Goal: Task Accomplishment & Management: Complete application form

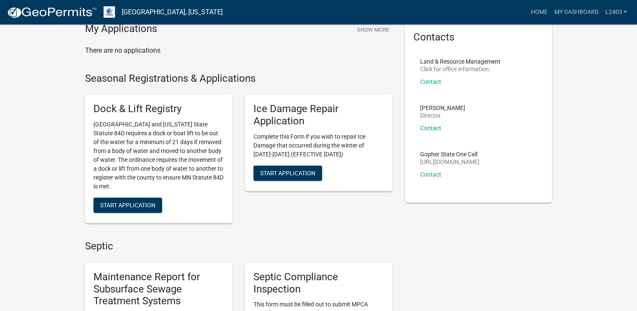
scroll to position [168, 0]
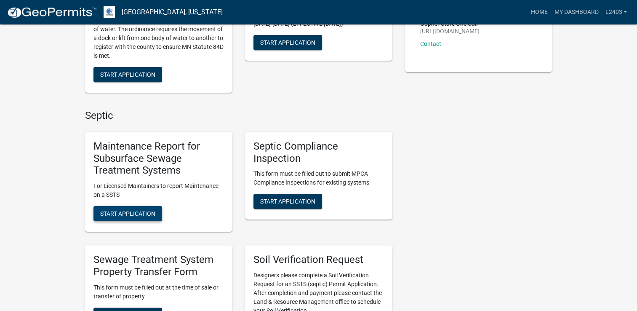
click at [126, 211] on span "Start Application" at bounding box center [127, 213] width 55 height 7
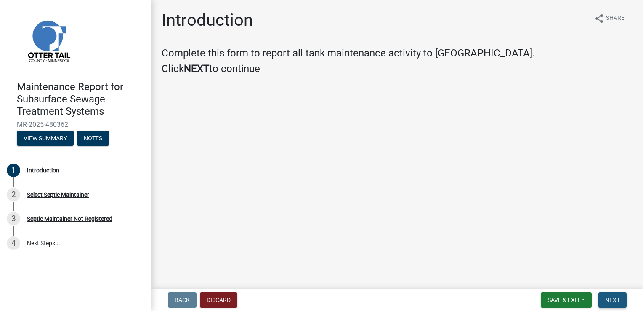
click at [610, 294] on button "Next" at bounding box center [612, 299] width 28 height 15
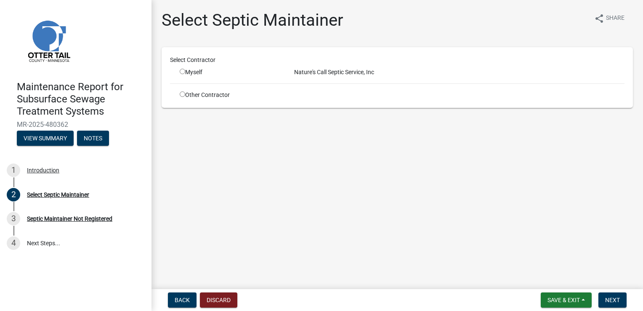
click at [182, 71] on input "radio" at bounding box center [182, 71] width 5 height 5
radio input "true"
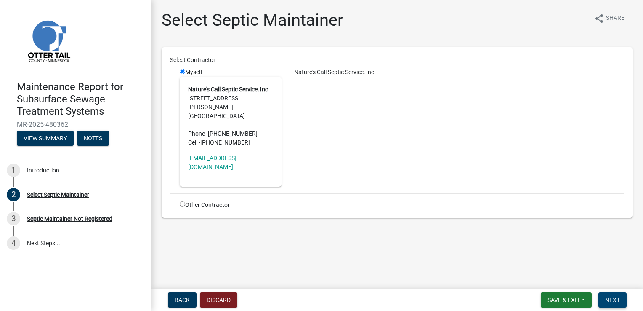
click at [604, 295] on button "Next" at bounding box center [612, 299] width 28 height 15
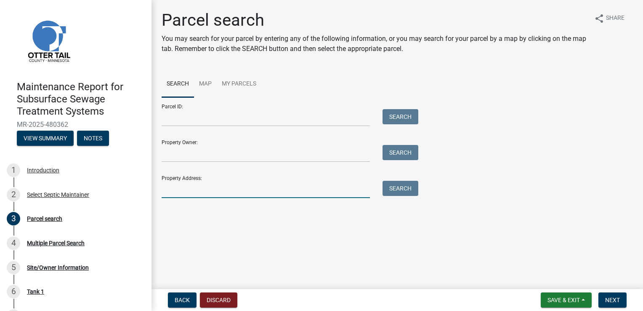
click at [215, 186] on input "Property Address:" at bounding box center [266, 189] width 208 height 17
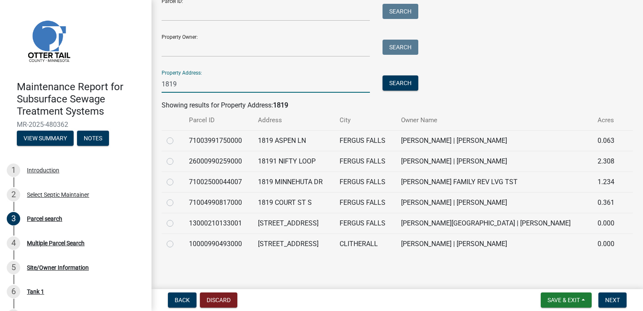
scroll to position [106, 0]
drag, startPoint x: 184, startPoint y: 82, endPoint x: 104, endPoint y: 77, distance: 79.7
click at [104, 77] on div "Maintenance Report for Subsurface Sewage Treatment Systems MR-2025-480362 View …" at bounding box center [321, 155] width 643 height 311
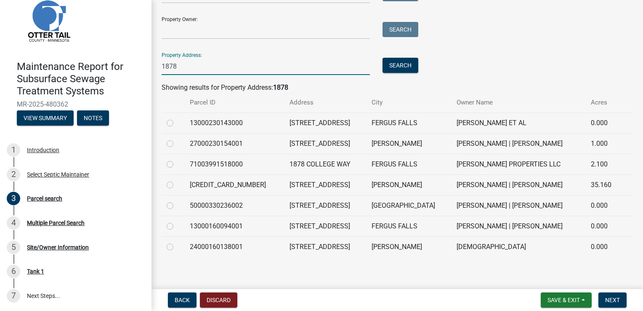
scroll to position [126, 0]
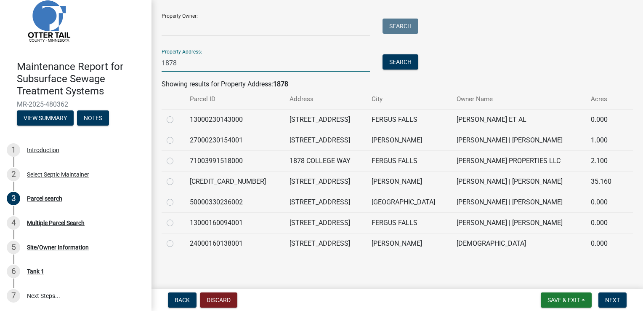
type input "1878"
click at [177, 156] on label at bounding box center [177, 156] width 0 height 0
click at [177, 161] on input "radio" at bounding box center [179, 158] width 5 height 5
radio input "true"
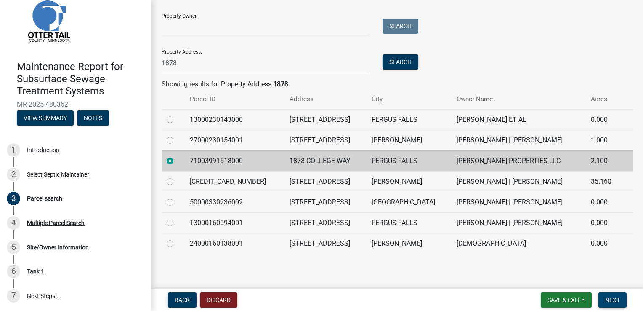
click at [608, 299] on span "Next" at bounding box center [612, 299] width 15 height 7
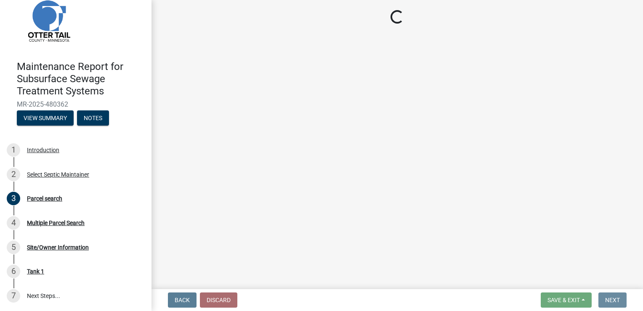
scroll to position [0, 0]
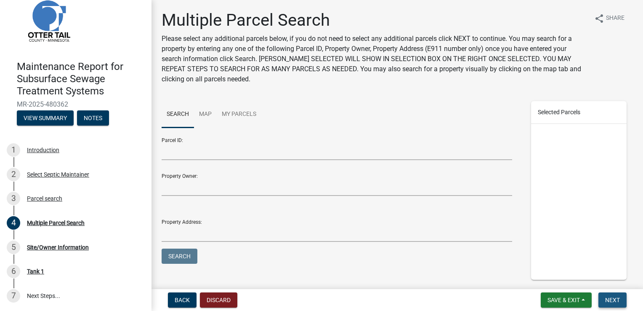
click at [608, 299] on span "Next" at bounding box center [612, 299] width 15 height 7
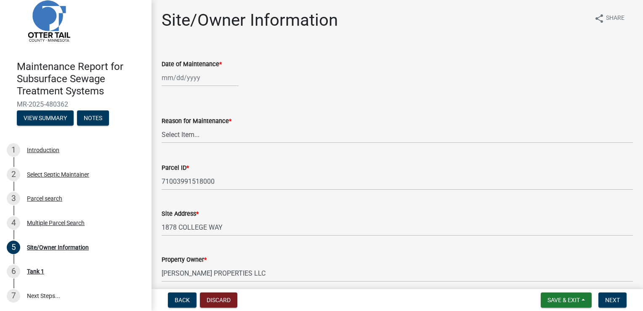
click at [181, 75] on div at bounding box center [200, 77] width 77 height 17
select select "9"
select select "2025"
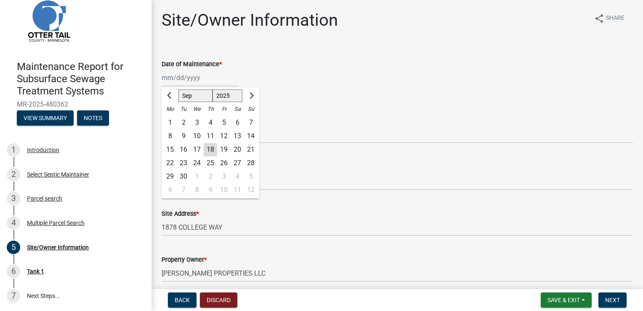
click at [197, 151] on div "17" at bounding box center [196, 149] width 13 height 13
type input "[DATE]"
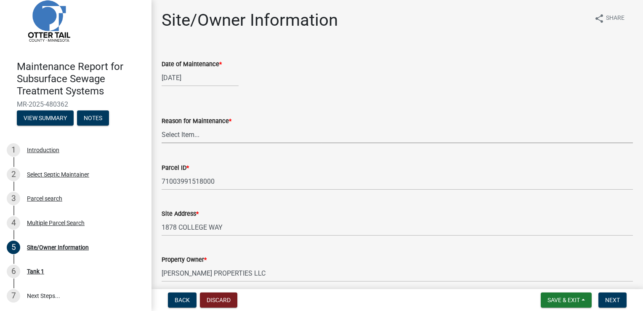
drag, startPoint x: 186, startPoint y: 136, endPoint x: 185, endPoint y: 141, distance: 4.2
click at [186, 136] on select "Select Item... Called Routine Other" at bounding box center [397, 134] width 471 height 17
click at [162, 126] on select "Select Item... Called Routine Other" at bounding box center [397, 134] width 471 height 17
select select "3ac72b63-7b21-42e4-8192-806faae7a4f1"
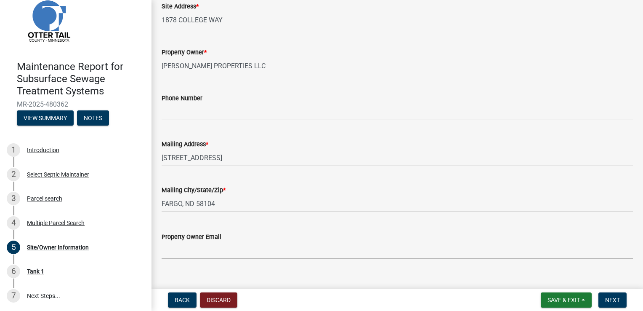
scroll to position [220, 0]
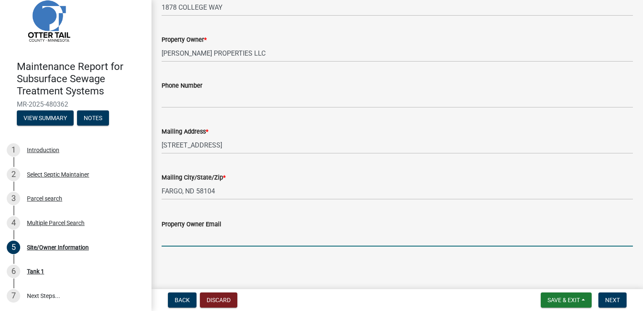
click at [181, 232] on input "Property Owner Email" at bounding box center [397, 237] width 471 height 17
type input "[EMAIL_ADDRESS][PERSON_NAME][DOMAIN_NAME]"
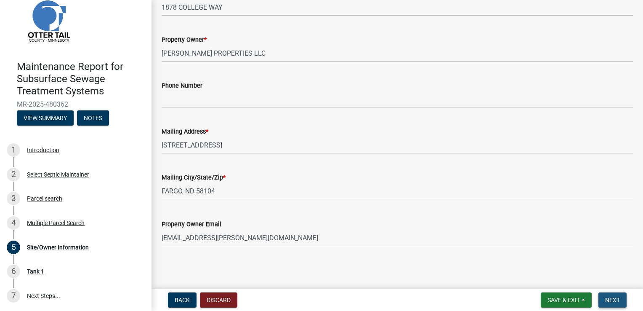
click at [619, 304] on button "Next" at bounding box center [612, 299] width 28 height 15
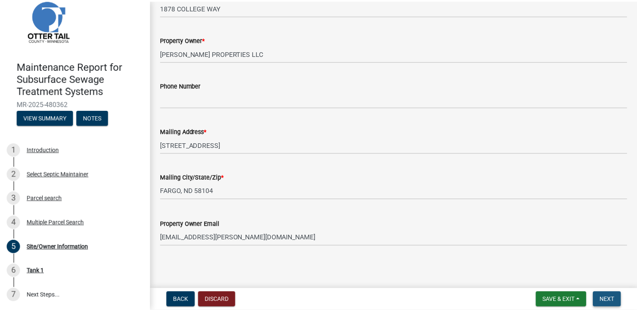
scroll to position [0, 0]
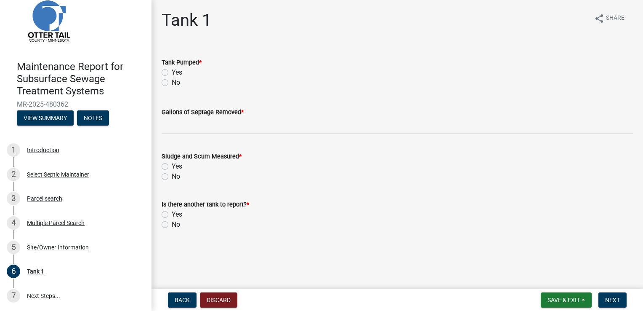
click at [176, 73] on label "Yes" at bounding box center [177, 72] width 11 height 10
click at [176, 73] on input "Yes" at bounding box center [174, 69] width 5 height 5
radio input "true"
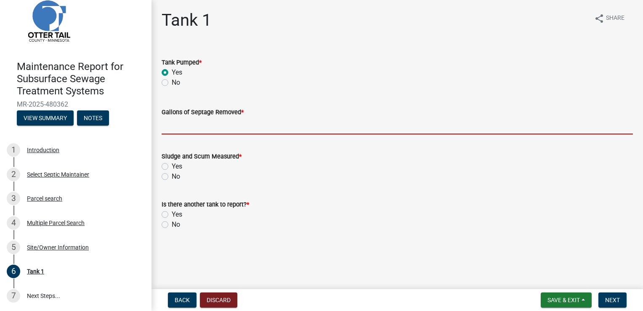
click at [176, 126] on input "Gallons of Septage Removed *" at bounding box center [397, 125] width 471 height 17
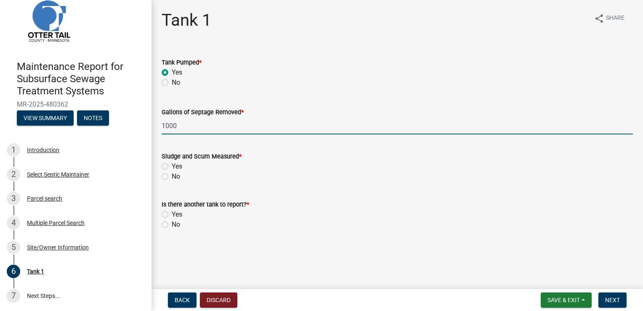
type input "1000"
click at [172, 176] on label "No" at bounding box center [176, 176] width 8 height 10
click at [172, 176] on input "No" at bounding box center [174, 173] width 5 height 5
radio input "true"
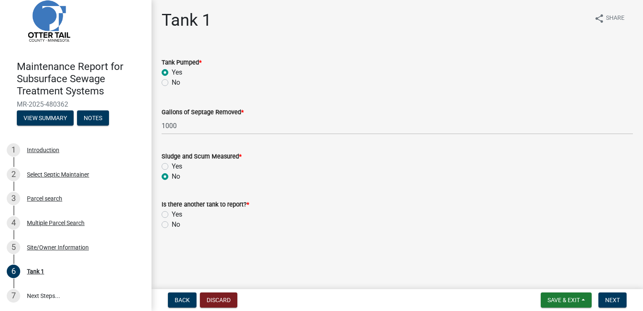
click at [172, 223] on label "No" at bounding box center [176, 224] width 8 height 10
click at [172, 223] on input "No" at bounding box center [174, 221] width 5 height 5
radio input "true"
click at [604, 305] on button "Next" at bounding box center [612, 299] width 28 height 15
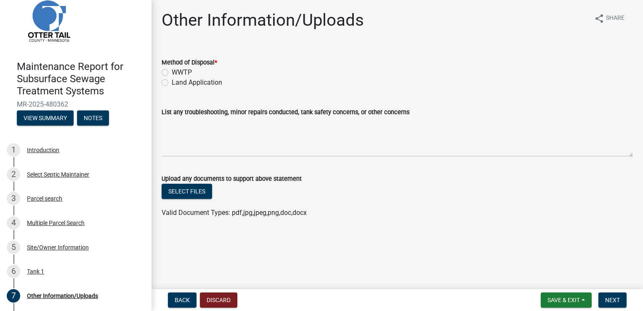
click at [190, 83] on label "Land Application" at bounding box center [197, 82] width 50 height 10
click at [177, 83] on input "Land Application" at bounding box center [174, 79] width 5 height 5
radio input "true"
click at [612, 294] on button "Next" at bounding box center [612, 299] width 28 height 15
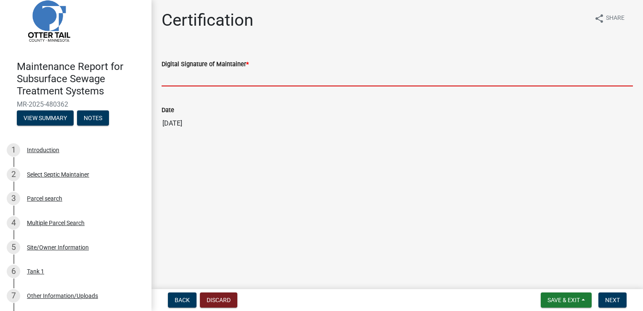
click at [183, 73] on input "Digital Signature of Maintainer *" at bounding box center [397, 77] width 471 height 17
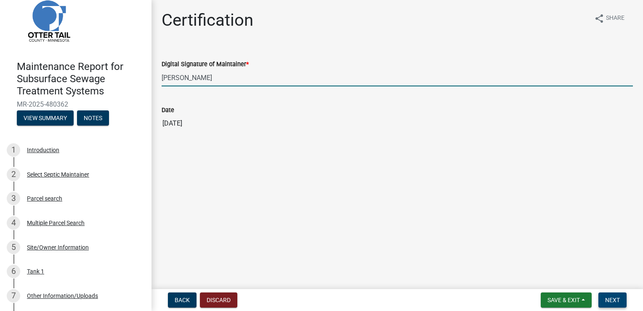
type input "[PERSON_NAME]"
click at [613, 299] on span "Next" at bounding box center [612, 299] width 15 height 7
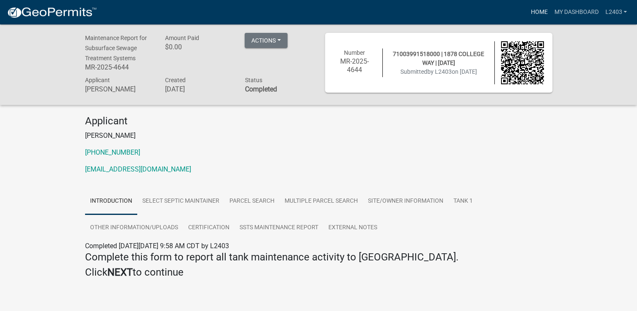
click at [531, 9] on link "Home" at bounding box center [539, 12] width 24 height 16
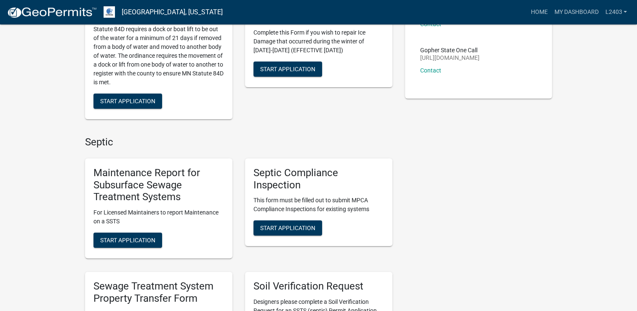
scroll to position [168, 0]
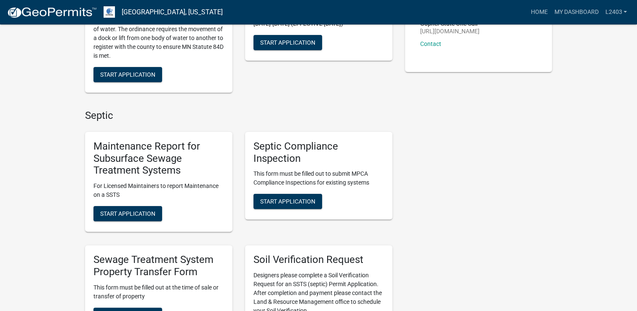
click at [131, 199] on div "Maintenance Report for Subsurface Sewage Treatment Systems For Licensed Maintai…" at bounding box center [158, 182] width 147 height 100
click at [133, 209] on button "Start Application" at bounding box center [127, 213] width 69 height 15
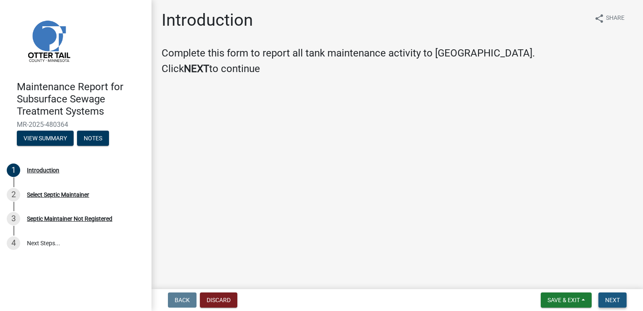
drag, startPoint x: 609, startPoint y: 299, endPoint x: 609, endPoint y: 267, distance: 32.0
click at [609, 298] on span "Next" at bounding box center [612, 299] width 15 height 7
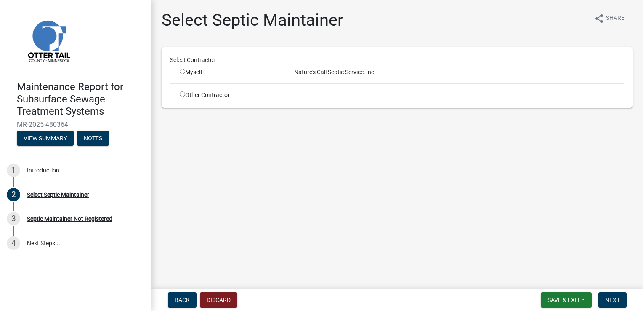
click at [182, 73] on input "radio" at bounding box center [182, 71] width 5 height 5
radio input "true"
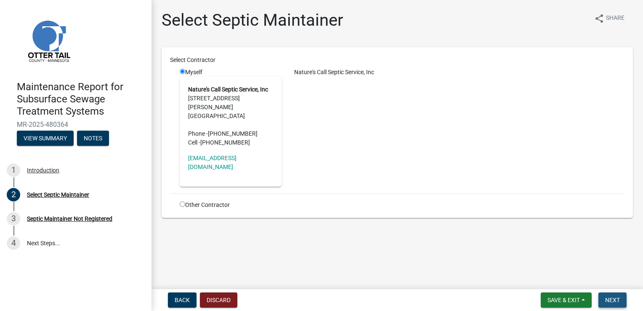
click at [619, 292] on button "Next" at bounding box center [612, 299] width 28 height 15
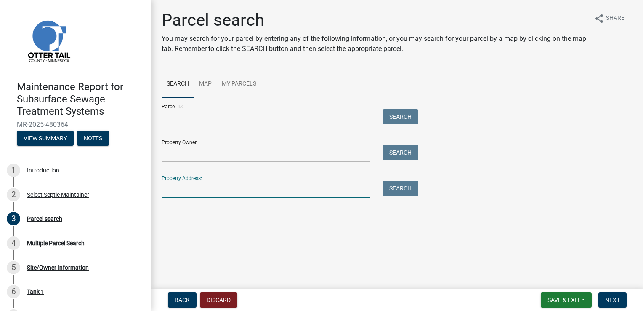
click at [209, 194] on input "Property Address:" at bounding box center [266, 189] width 208 height 17
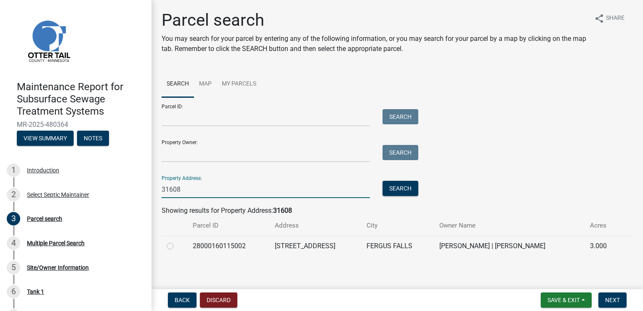
type input "31608"
click at [177, 241] on label at bounding box center [177, 241] width 0 height 0
click at [177, 246] on input "radio" at bounding box center [179, 243] width 5 height 5
radio input "true"
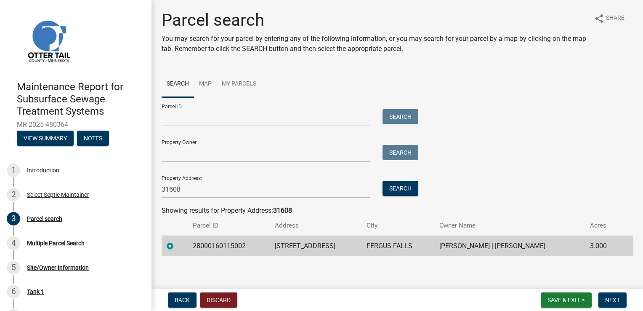
click at [598, 299] on form "Save & Exit Save Save & Exit Next" at bounding box center [583, 299] width 93 height 15
click at [618, 300] on span "Next" at bounding box center [612, 299] width 15 height 7
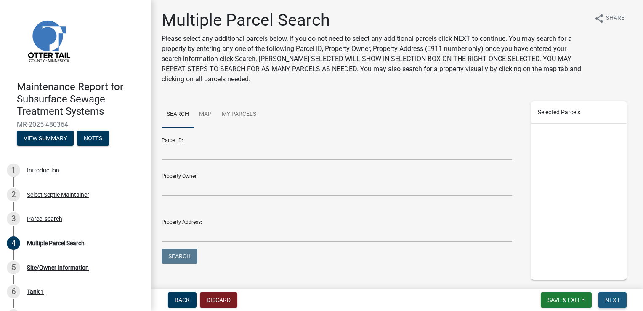
click at [605, 301] on span "Next" at bounding box center [612, 299] width 15 height 7
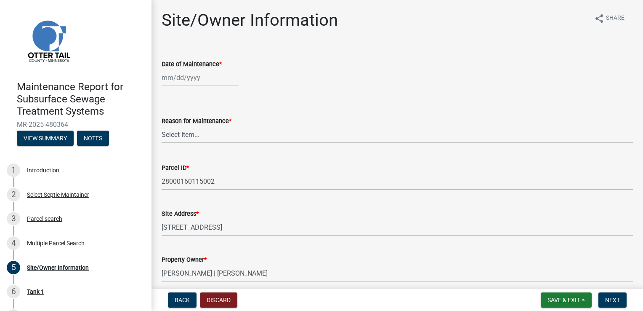
select select "9"
select select "2025"
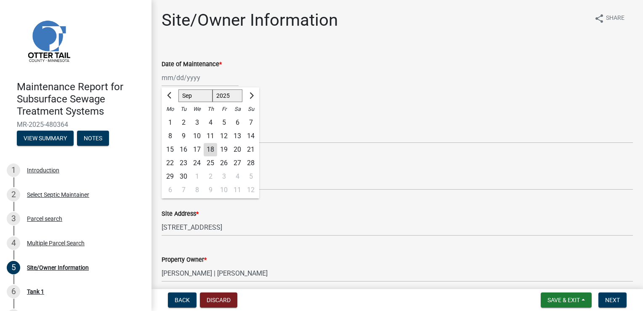
click at [191, 79] on div "[PERSON_NAME] Feb Mar Apr [PERSON_NAME][DATE] Oct Nov [DATE] 1526 1527 1528 152…" at bounding box center [200, 77] width 77 height 17
click at [195, 149] on div "17" at bounding box center [196, 149] width 13 height 13
type input "[DATE]"
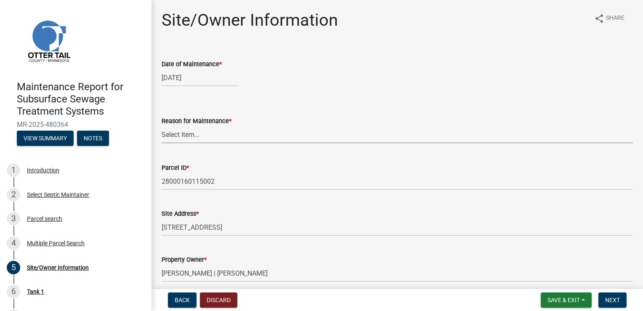
drag, startPoint x: 191, startPoint y: 136, endPoint x: 191, endPoint y: 141, distance: 5.0
click at [191, 136] on select "Select Item... Called Routine Other" at bounding box center [397, 134] width 471 height 17
click at [162, 126] on select "Select Item... Called Routine Other" at bounding box center [397, 134] width 471 height 17
select select "3ac72b63-7b21-42e4-8192-806faae7a4f1"
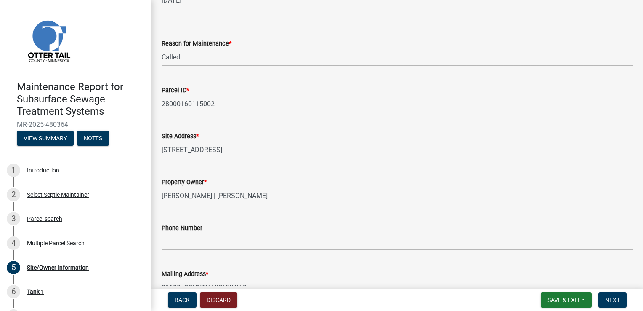
scroll to position [84, 0]
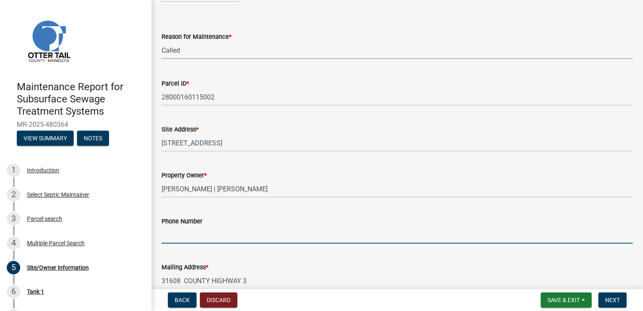
click at [189, 234] on input "Phone Number" at bounding box center [397, 234] width 471 height 17
type input "[PHONE_NUMBER]"
click at [614, 299] on span "Next" at bounding box center [612, 299] width 15 height 7
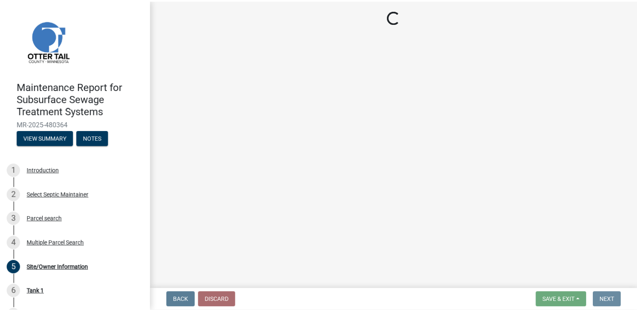
scroll to position [0, 0]
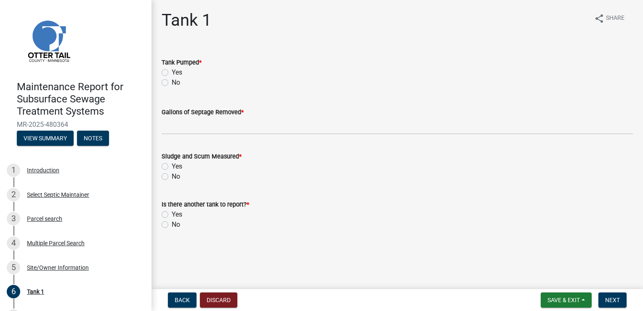
click at [172, 71] on label "Yes" at bounding box center [177, 72] width 11 height 10
click at [172, 71] on input "Yes" at bounding box center [174, 69] width 5 height 5
radio input "true"
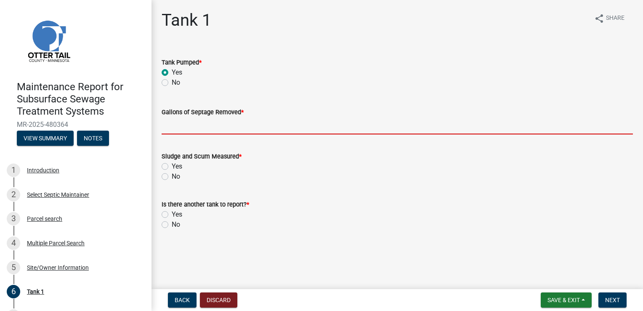
click at [184, 125] on input "Gallons of Septage Removed *" at bounding box center [397, 125] width 471 height 17
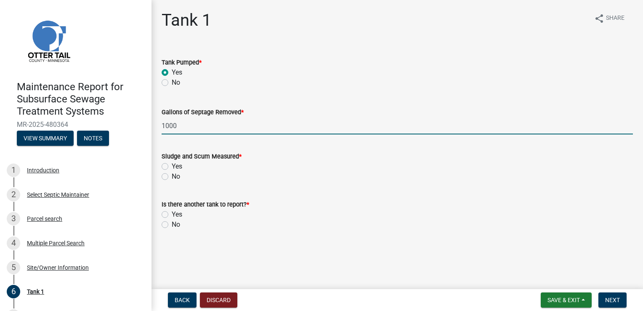
type input "1000"
click at [172, 166] on label "Yes" at bounding box center [177, 166] width 11 height 10
click at [172, 166] on input "Yes" at bounding box center [174, 163] width 5 height 5
radio input "true"
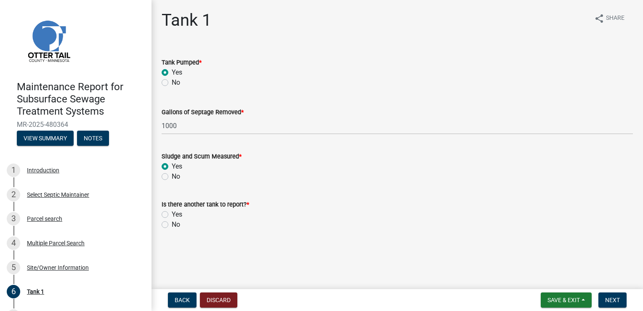
click at [172, 225] on label "No" at bounding box center [176, 224] width 8 height 10
click at [172, 225] on input "No" at bounding box center [174, 221] width 5 height 5
radio input "true"
click at [618, 300] on span "Next" at bounding box center [612, 299] width 15 height 7
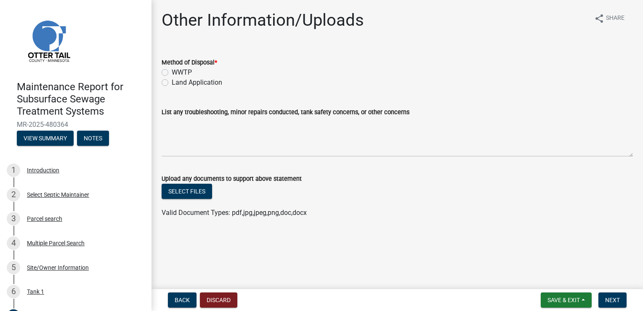
click at [172, 83] on label "Land Application" at bounding box center [197, 82] width 50 height 10
click at [172, 83] on input "Land Application" at bounding box center [174, 79] width 5 height 5
radio input "true"
click at [609, 293] on button "Next" at bounding box center [612, 299] width 28 height 15
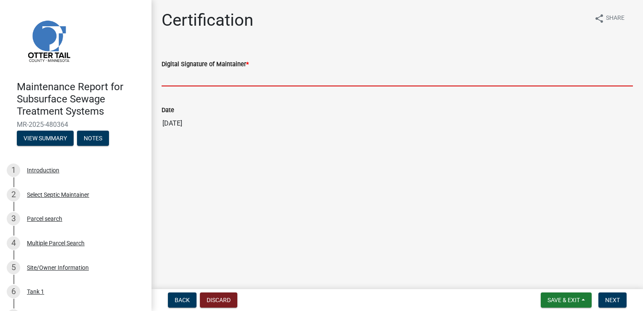
click at [187, 78] on input "Digital Signature of Maintainer *" at bounding box center [397, 77] width 471 height 17
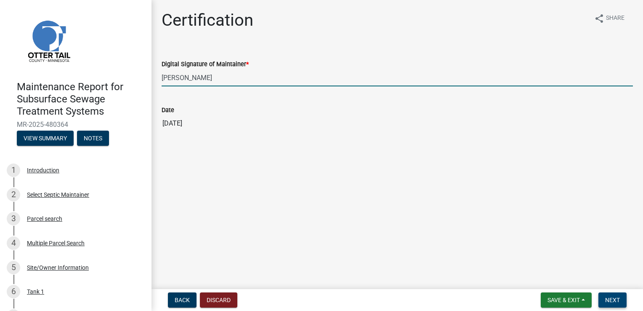
type input "[PERSON_NAME]"
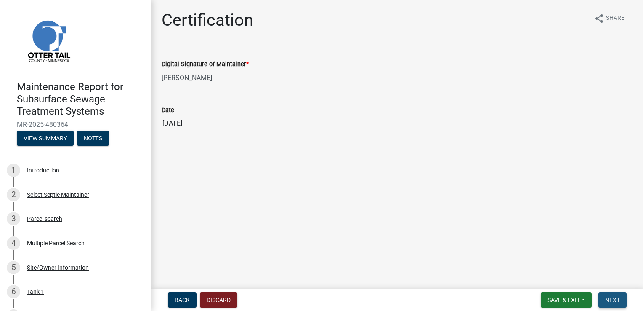
drag, startPoint x: 616, startPoint y: 298, endPoint x: 620, endPoint y: 295, distance: 4.8
click at [616, 298] on span "Next" at bounding box center [612, 299] width 15 height 7
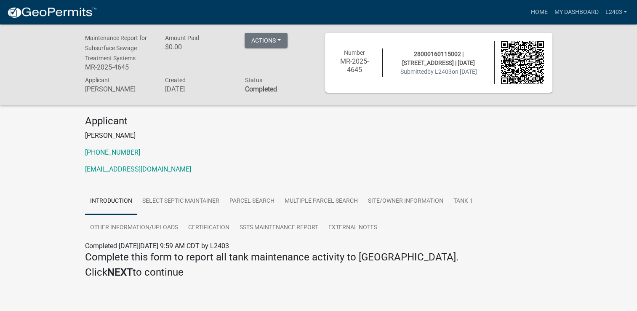
click at [483, 125] on h4 "Applicant" at bounding box center [318, 121] width 467 height 12
click at [538, 12] on link "Home" at bounding box center [539, 12] width 24 height 16
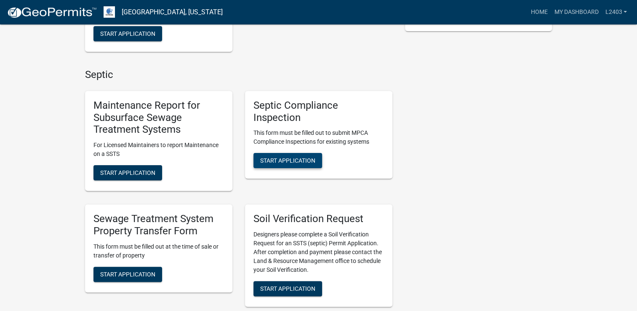
scroll to position [210, 0]
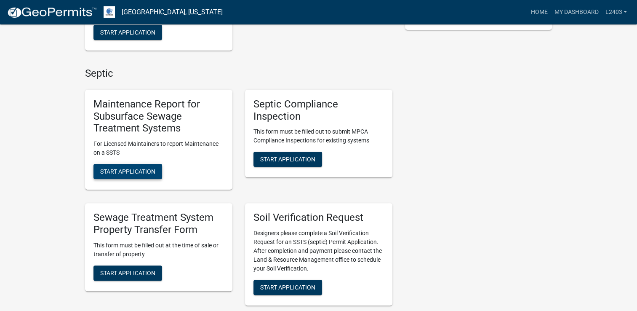
click at [111, 168] on span "Start Application" at bounding box center [127, 171] width 55 height 7
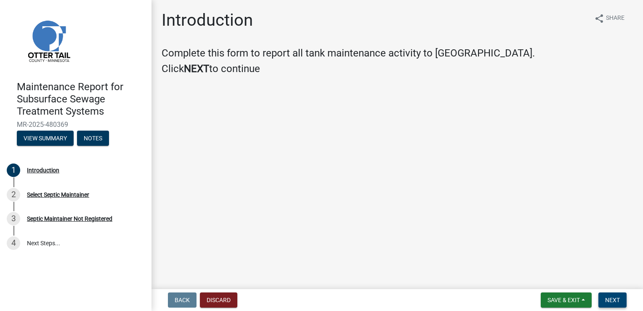
click at [609, 302] on span "Next" at bounding box center [612, 299] width 15 height 7
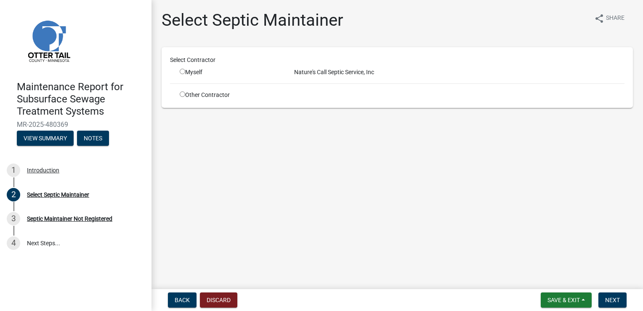
click at [182, 71] on input "radio" at bounding box center [182, 71] width 5 height 5
radio input "true"
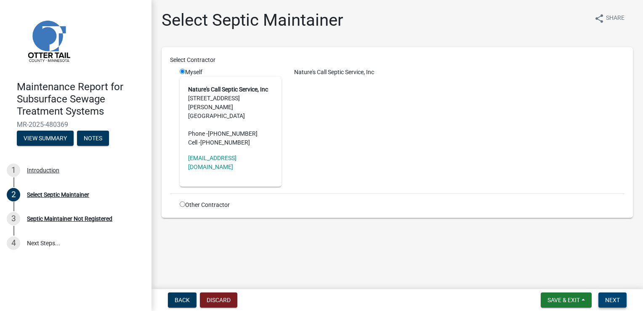
drag, startPoint x: 613, startPoint y: 300, endPoint x: 614, endPoint y: 295, distance: 5.5
click at [613, 300] on span "Next" at bounding box center [612, 299] width 15 height 7
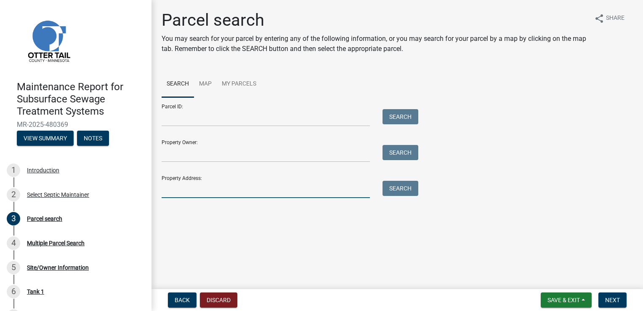
click at [211, 189] on input "Property Address:" at bounding box center [266, 189] width 208 height 17
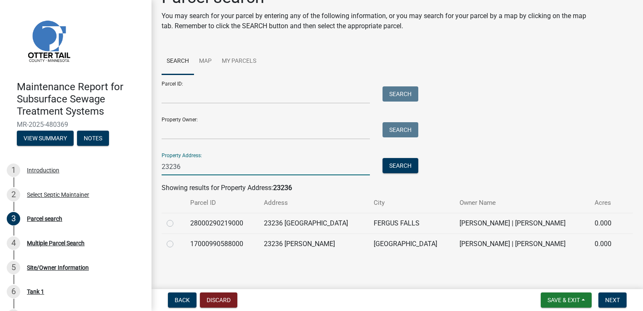
scroll to position [24, 0]
type input "23236"
drag, startPoint x: 170, startPoint y: 221, endPoint x: 203, endPoint y: 226, distance: 33.3
click at [177, 217] on label at bounding box center [177, 217] width 0 height 0
click at [177, 221] on input "radio" at bounding box center [179, 219] width 5 height 5
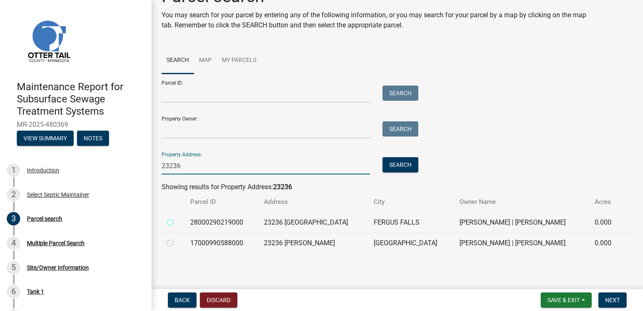
radio input "true"
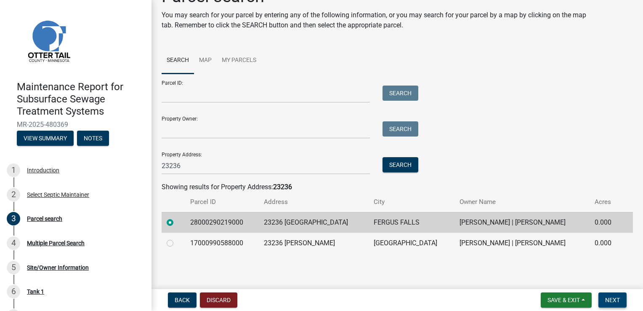
click at [611, 300] on span "Next" at bounding box center [612, 299] width 15 height 7
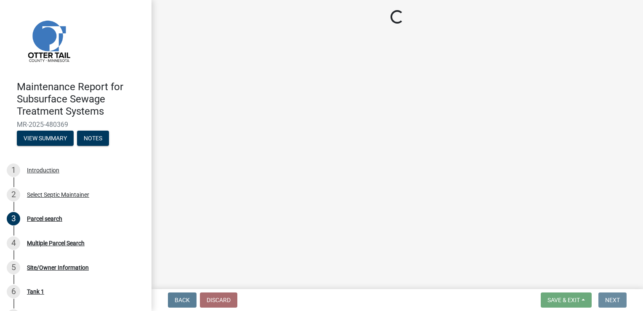
scroll to position [0, 0]
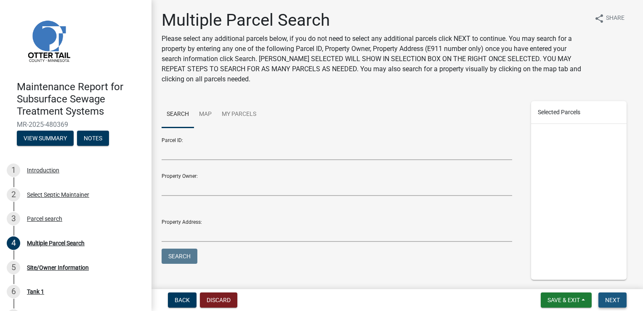
click at [618, 299] on span "Next" at bounding box center [612, 299] width 15 height 7
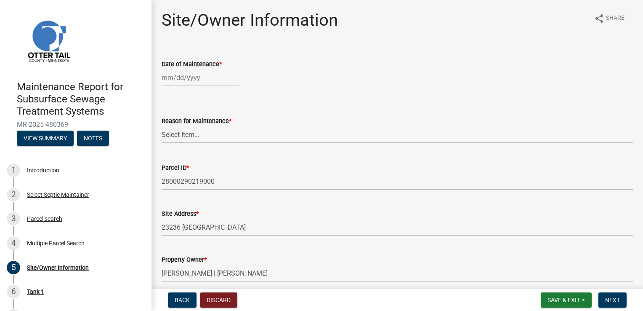
select select "9"
select select "2025"
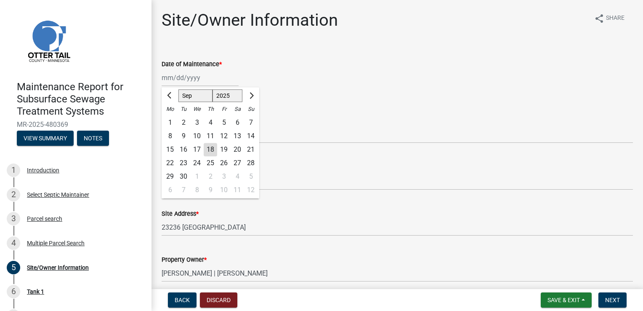
click at [183, 77] on div "[PERSON_NAME] Feb Mar Apr [PERSON_NAME][DATE] Oct Nov [DATE] 1526 1527 1528 152…" at bounding box center [200, 77] width 77 height 17
click at [196, 151] on div "17" at bounding box center [196, 149] width 13 height 13
type input "[DATE]"
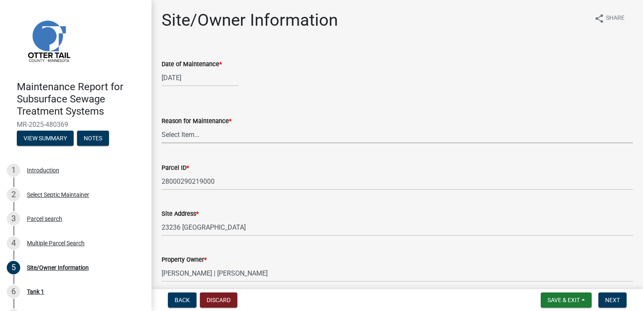
click at [184, 134] on select "Select Item... Called Routine Other" at bounding box center [397, 134] width 471 height 17
click at [162, 126] on select "Select Item... Called Routine Other" at bounding box center [397, 134] width 471 height 17
select select "3ac72b63-7b21-42e4-8192-806faae7a4f1"
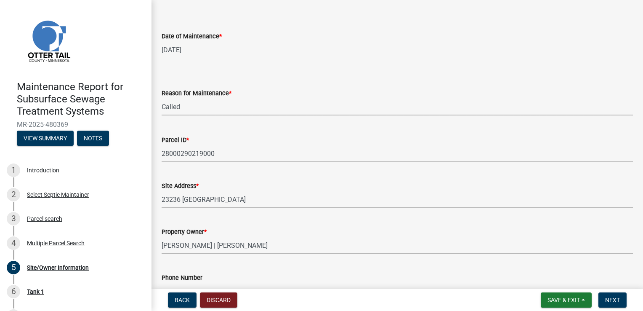
scroll to position [84, 0]
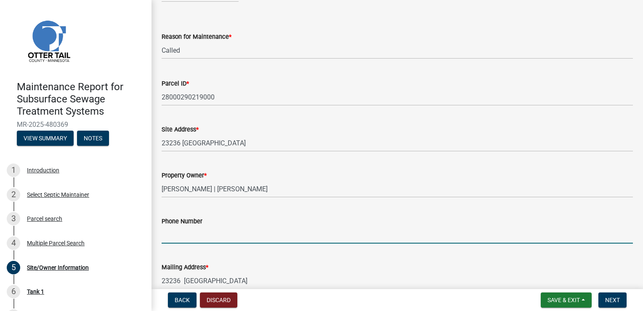
click at [175, 233] on input "Phone Number" at bounding box center [397, 234] width 471 height 17
type input "[PHONE_NUMBER]"
click at [611, 299] on span "Next" at bounding box center [612, 299] width 15 height 7
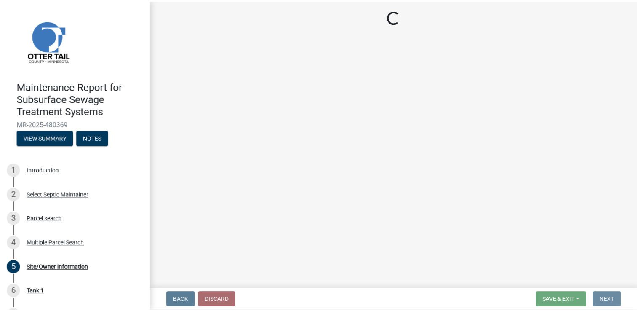
scroll to position [0, 0]
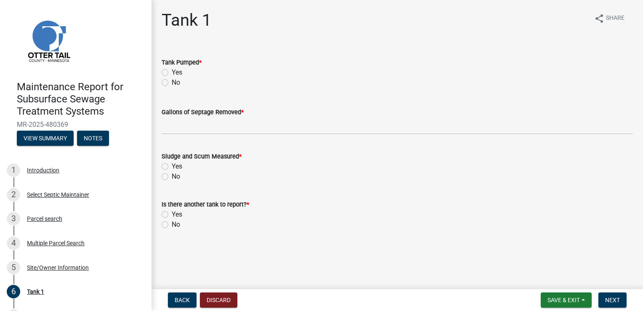
click at [172, 72] on label "Yes" at bounding box center [177, 72] width 11 height 10
click at [172, 72] on input "Yes" at bounding box center [174, 69] width 5 height 5
radio input "true"
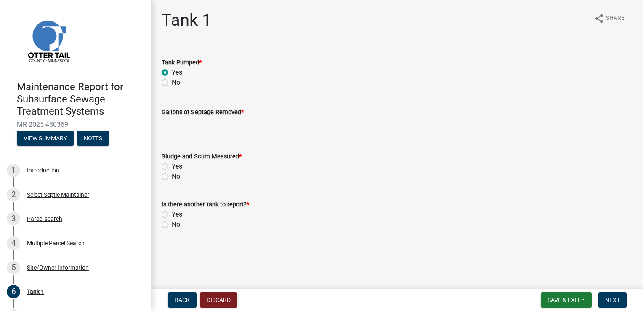
click at [167, 125] on input "Gallons of Septage Removed *" at bounding box center [397, 125] width 471 height 17
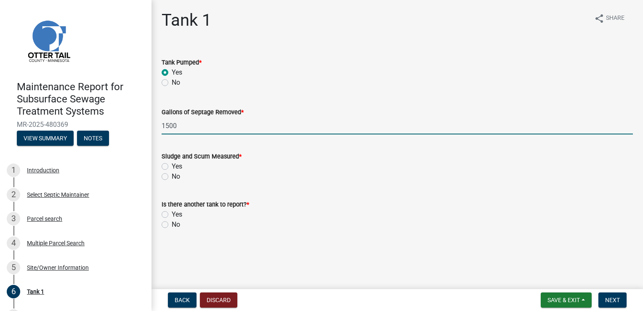
type input "1500"
click at [172, 168] on label "Yes" at bounding box center [177, 166] width 11 height 10
click at [172, 167] on input "Yes" at bounding box center [174, 163] width 5 height 5
radio input "true"
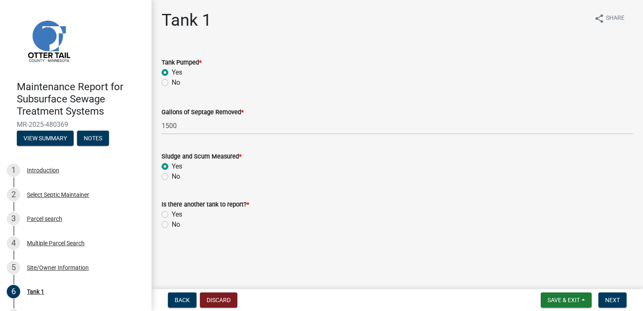
click at [172, 226] on label "No" at bounding box center [176, 224] width 8 height 10
click at [172, 225] on input "No" at bounding box center [174, 221] width 5 height 5
radio input "true"
click at [604, 301] on button "Next" at bounding box center [612, 299] width 28 height 15
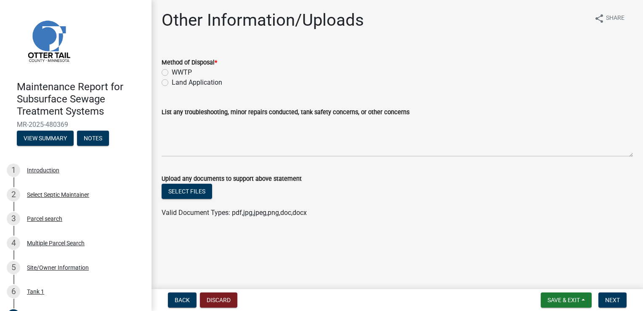
click at [179, 83] on label "Land Application" at bounding box center [197, 82] width 50 height 10
click at [177, 83] on input "Land Application" at bounding box center [174, 79] width 5 height 5
radio input "true"
click at [620, 302] on button "Next" at bounding box center [612, 299] width 28 height 15
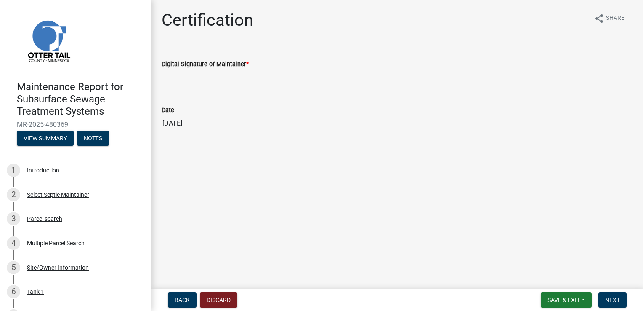
click at [181, 74] on input "Digital Signature of Maintainer *" at bounding box center [397, 77] width 471 height 17
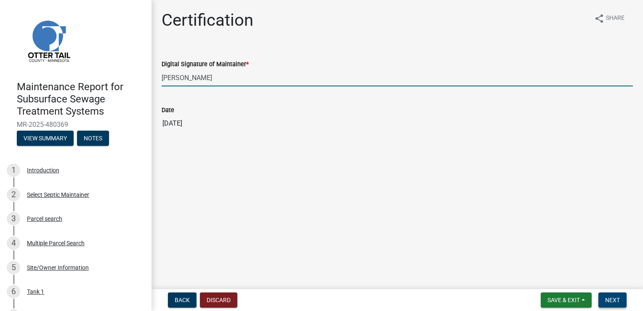
type input "[PERSON_NAME]"
click at [609, 298] on span "Next" at bounding box center [612, 299] width 15 height 7
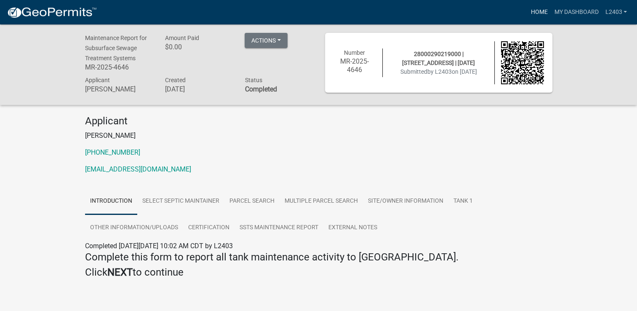
click at [536, 13] on link "Home" at bounding box center [539, 12] width 24 height 16
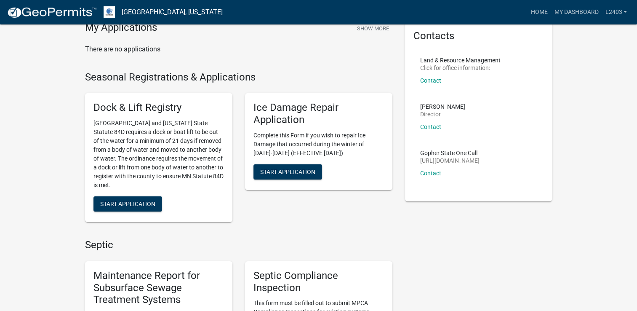
scroll to position [168, 0]
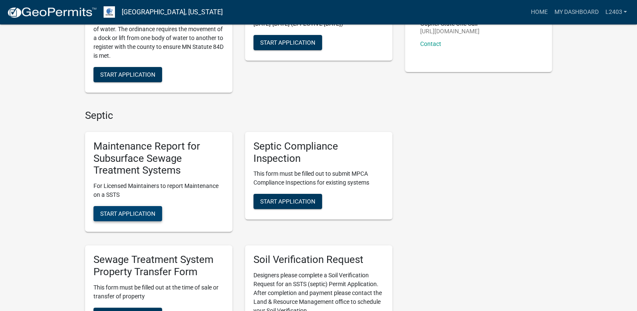
click at [140, 208] on button "Start Application" at bounding box center [127, 213] width 69 height 15
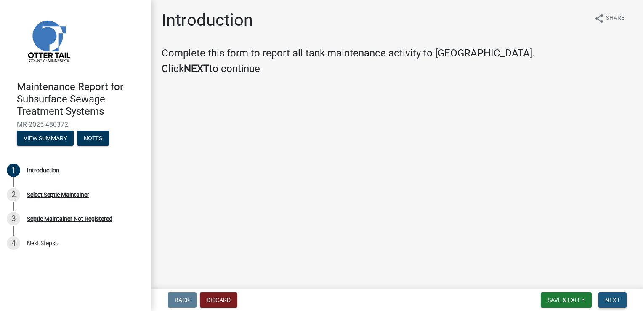
click at [615, 300] on span "Next" at bounding box center [612, 299] width 15 height 7
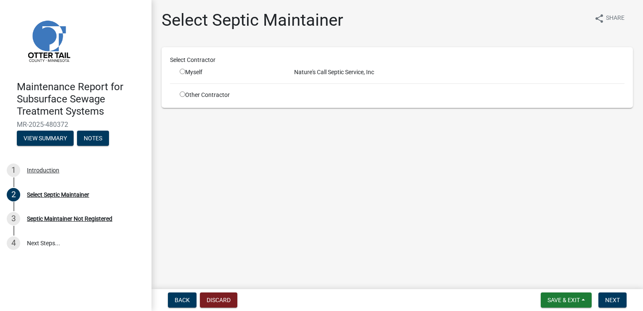
click at [181, 72] on input "radio" at bounding box center [182, 71] width 5 height 5
radio input "true"
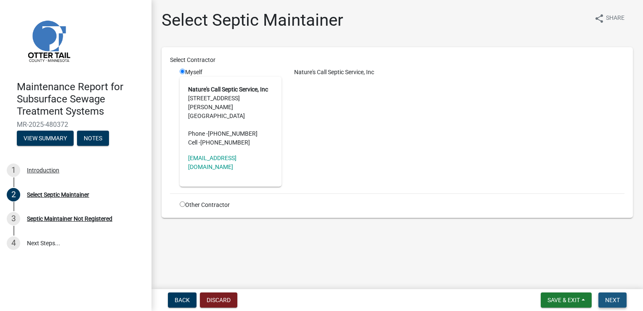
click at [606, 297] on span "Next" at bounding box center [612, 299] width 15 height 7
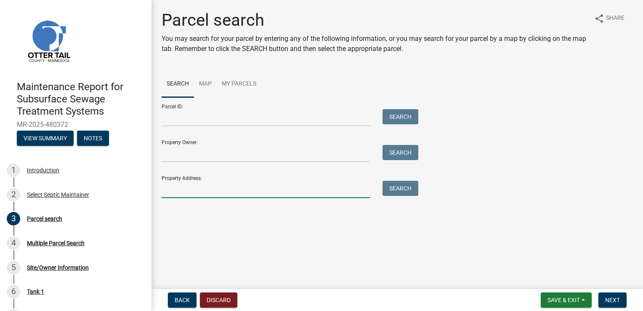
click at [194, 188] on input "Property Address:" at bounding box center [266, 189] width 208 height 17
type input "24650"
click at [401, 189] on button "Search" at bounding box center [401, 188] width 36 height 15
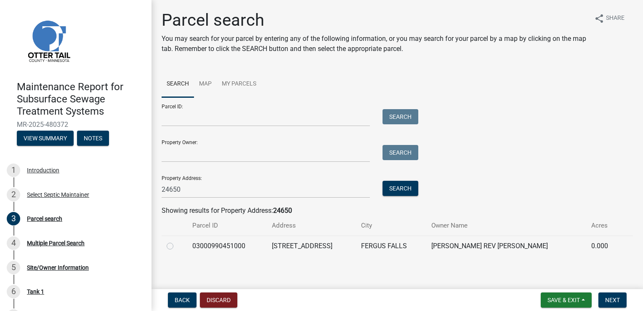
click at [177, 241] on label at bounding box center [177, 241] width 0 height 0
click at [177, 246] on input "radio" at bounding box center [179, 243] width 5 height 5
radio input "true"
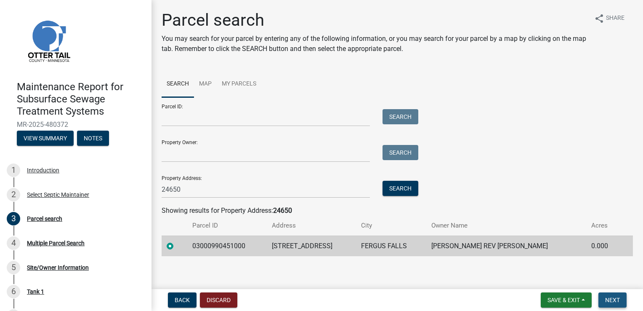
click at [614, 297] on span "Next" at bounding box center [612, 299] width 15 height 7
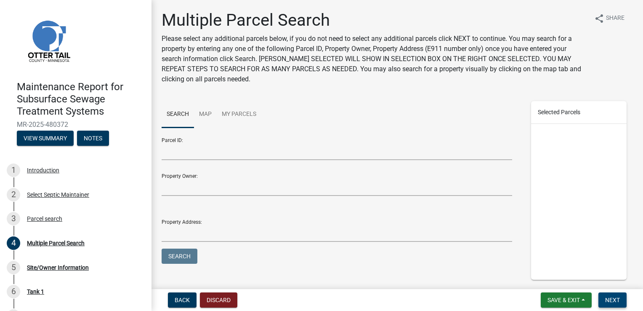
click at [608, 298] on span "Next" at bounding box center [612, 299] width 15 height 7
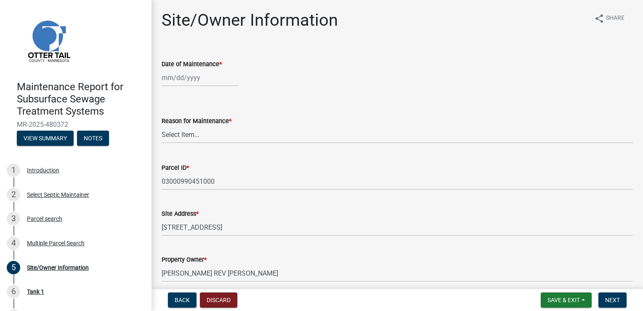
click at [185, 78] on div at bounding box center [200, 77] width 77 height 17
select select "9"
select select "2025"
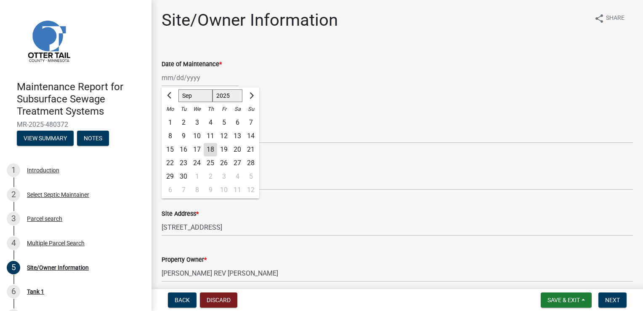
click at [197, 149] on div "17" at bounding box center [196, 149] width 13 height 13
type input "[DATE]"
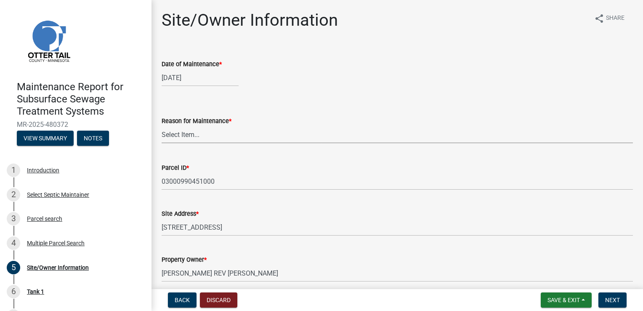
click at [182, 133] on select "Select Item... Called Routine Other" at bounding box center [397, 134] width 471 height 17
click at [162, 126] on select "Select Item... Called Routine Other" at bounding box center [397, 134] width 471 height 17
select select "3ac72b63-7b21-42e4-8192-806faae7a4f1"
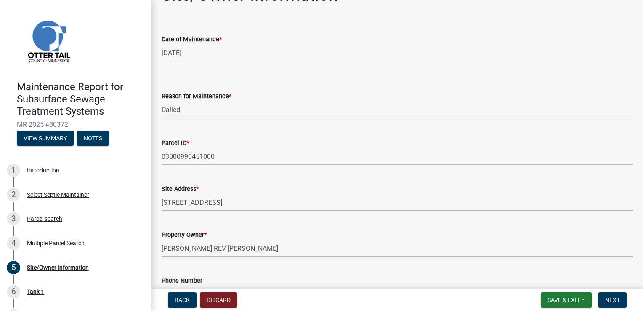
scroll to position [126, 0]
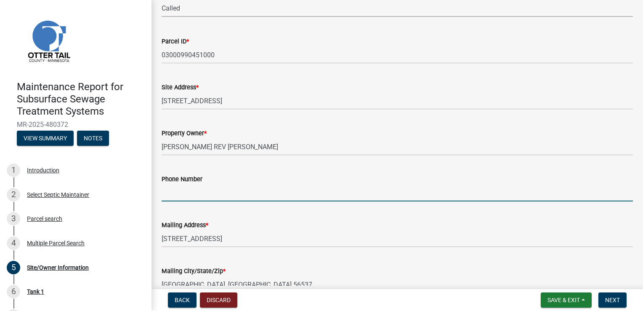
click at [194, 191] on input "Phone Number" at bounding box center [397, 192] width 471 height 17
type input "[PHONE_NUMBER]"
click at [611, 302] on span "Next" at bounding box center [612, 299] width 15 height 7
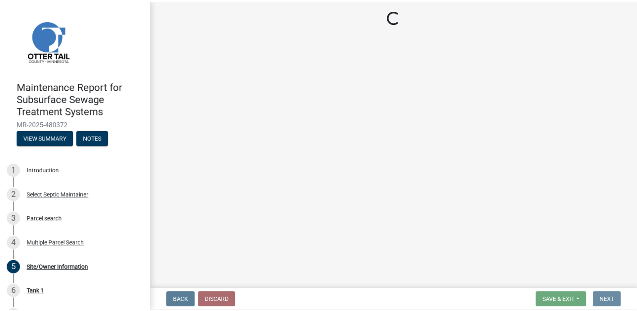
scroll to position [0, 0]
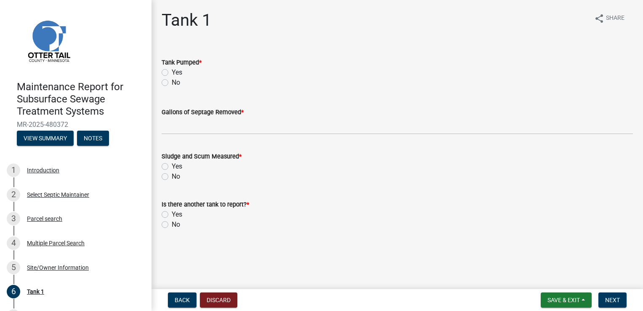
click at [172, 70] on label "Yes" at bounding box center [177, 72] width 11 height 10
click at [172, 70] on input "Yes" at bounding box center [174, 69] width 5 height 5
radio input "true"
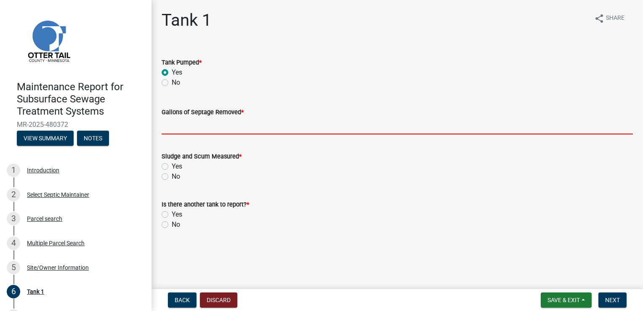
click at [177, 127] on input "Gallons of Septage Removed *" at bounding box center [397, 125] width 471 height 17
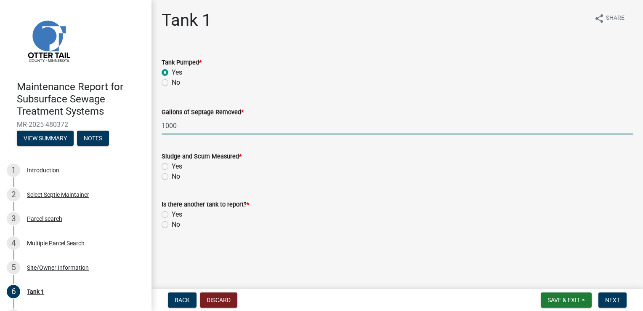
type input "1000"
click at [172, 167] on label "Yes" at bounding box center [177, 166] width 11 height 10
click at [172, 167] on input "Yes" at bounding box center [174, 163] width 5 height 5
radio input "true"
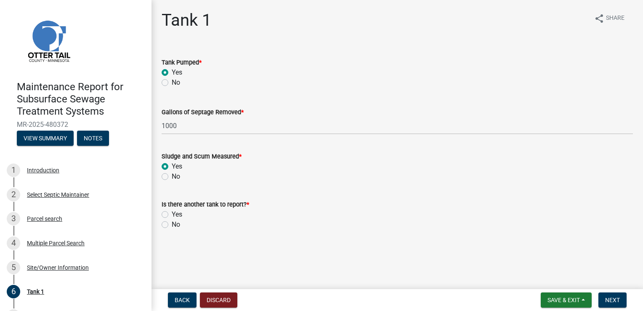
click at [172, 225] on label "No" at bounding box center [176, 224] width 8 height 10
click at [172, 225] on input "No" at bounding box center [174, 221] width 5 height 5
radio input "true"
click at [604, 296] on button "Next" at bounding box center [612, 299] width 28 height 15
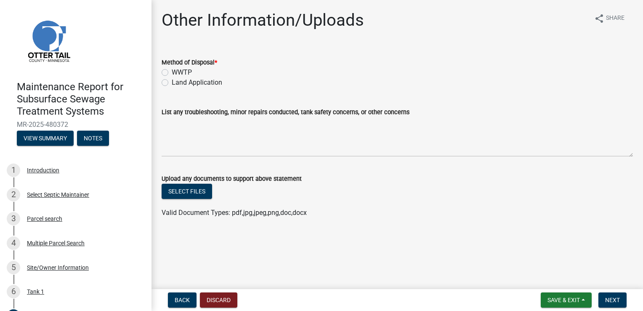
click at [172, 85] on label "Land Application" at bounding box center [197, 82] width 50 height 10
click at [172, 83] on input "Land Application" at bounding box center [174, 79] width 5 height 5
radio input "true"
click at [609, 297] on span "Next" at bounding box center [612, 299] width 15 height 7
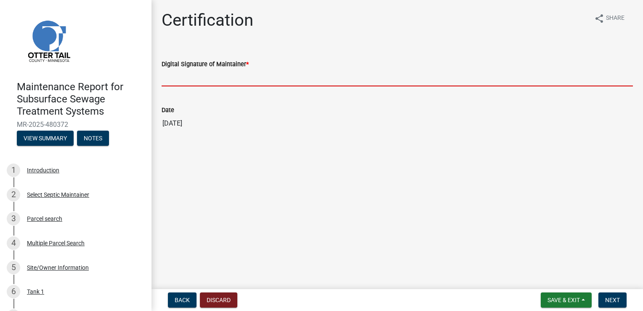
click at [182, 71] on input "Digital Signature of Maintainer *" at bounding box center [397, 77] width 471 height 17
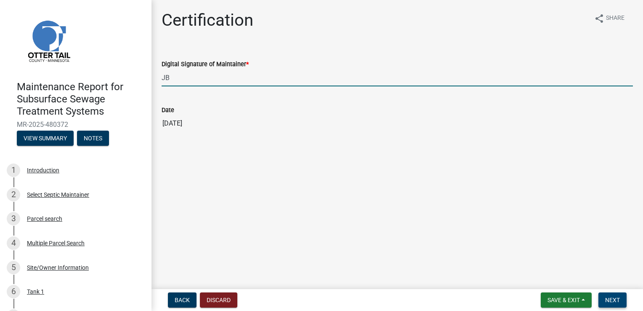
type input "JB"
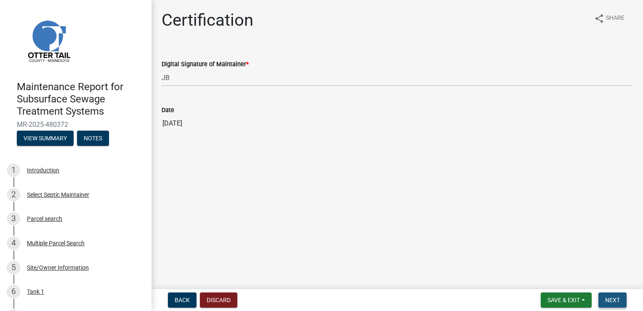
click at [611, 301] on span "Next" at bounding box center [612, 299] width 15 height 7
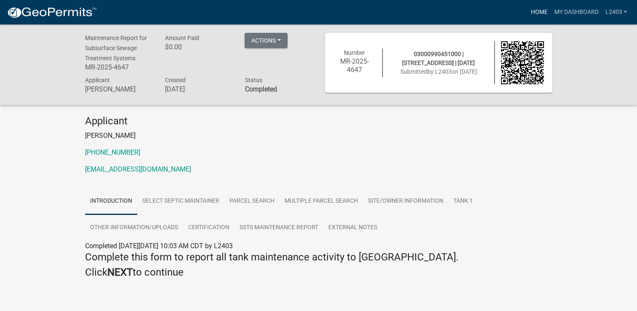
click at [537, 9] on link "Home" at bounding box center [539, 12] width 24 height 16
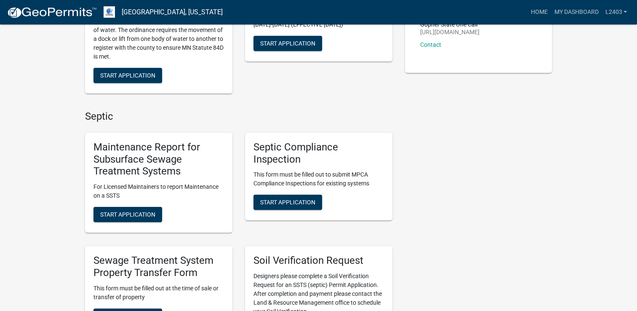
scroll to position [168, 0]
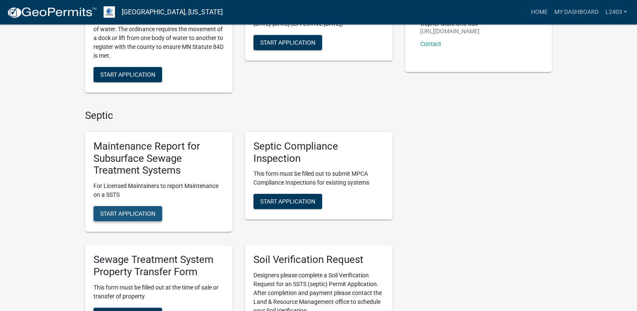
click at [112, 213] on span "Start Application" at bounding box center [127, 213] width 55 height 7
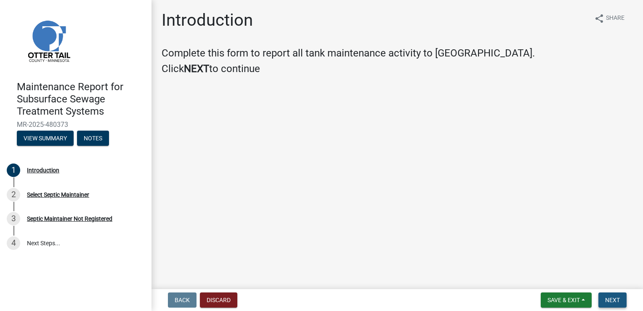
click at [617, 296] on span "Next" at bounding box center [612, 299] width 15 height 7
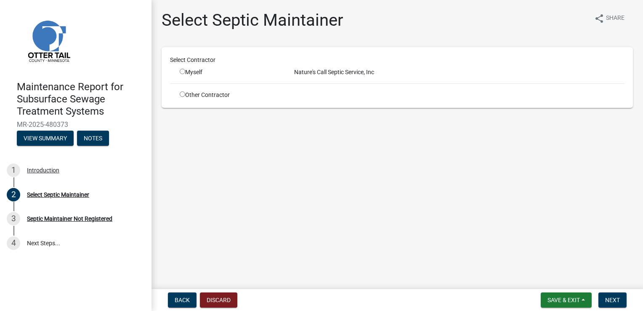
click at [183, 70] on input "radio" at bounding box center [182, 71] width 5 height 5
radio input "true"
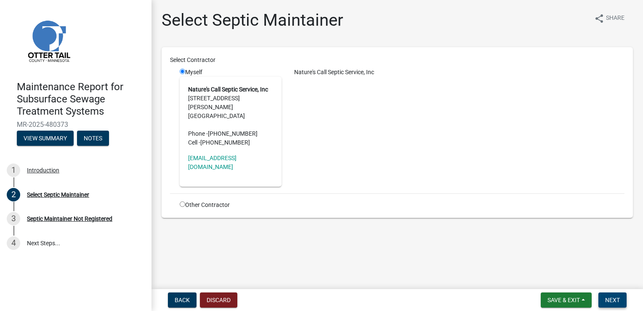
click at [612, 299] on span "Next" at bounding box center [612, 299] width 15 height 7
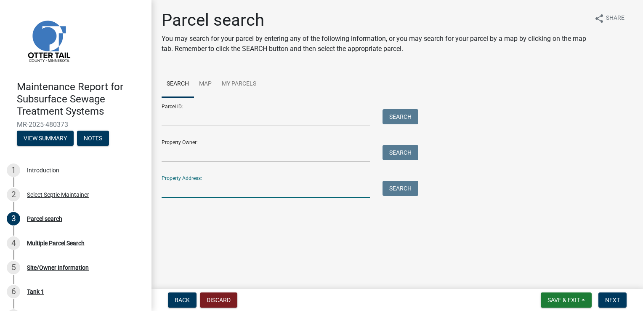
click at [178, 188] on input "Property Address:" at bounding box center [266, 189] width 208 height 17
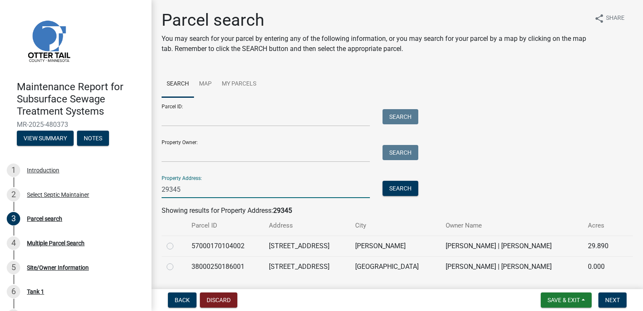
type input "29345"
drag, startPoint x: 169, startPoint y: 269, endPoint x: 177, endPoint y: 266, distance: 8.7
click at [177, 261] on label at bounding box center [177, 261] width 0 height 0
click at [177, 267] on input "radio" at bounding box center [179, 263] width 5 height 5
radio input "true"
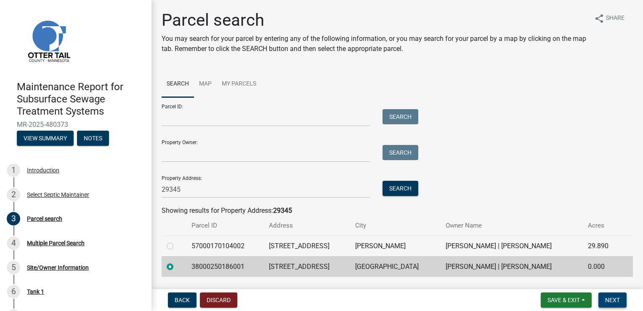
click at [618, 300] on span "Next" at bounding box center [612, 299] width 15 height 7
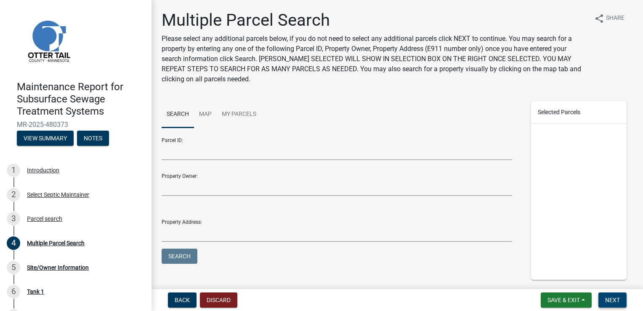
click at [616, 300] on span "Next" at bounding box center [612, 299] width 15 height 7
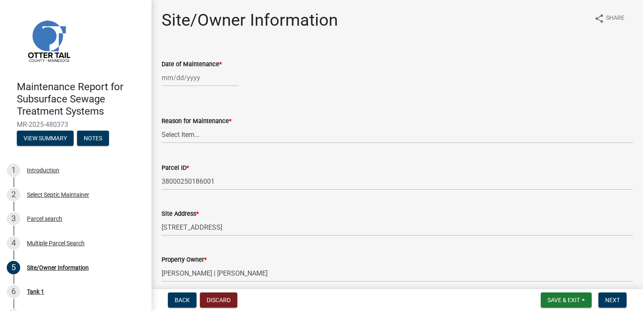
click at [185, 80] on div at bounding box center [200, 77] width 77 height 17
select select "9"
select select "2025"
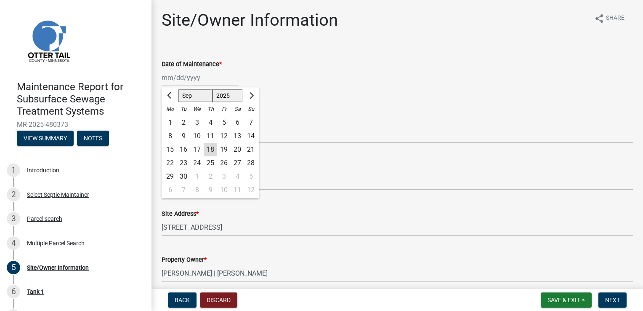
click at [196, 149] on div "17" at bounding box center [196, 149] width 13 height 13
type input "[DATE]"
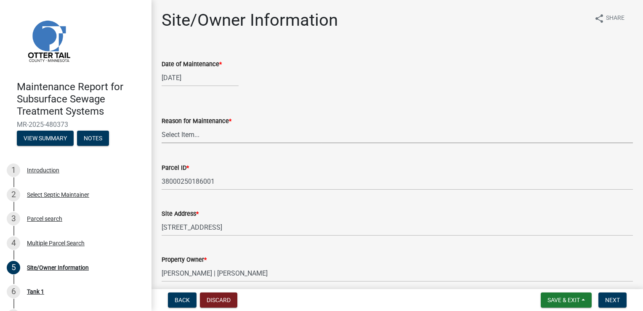
click at [186, 134] on select "Select Item... Called Routine Other" at bounding box center [397, 134] width 471 height 17
click at [162, 126] on select "Select Item... Called Routine Other" at bounding box center [397, 134] width 471 height 17
select select "3ac72b63-7b21-42e4-8192-806faae7a4f1"
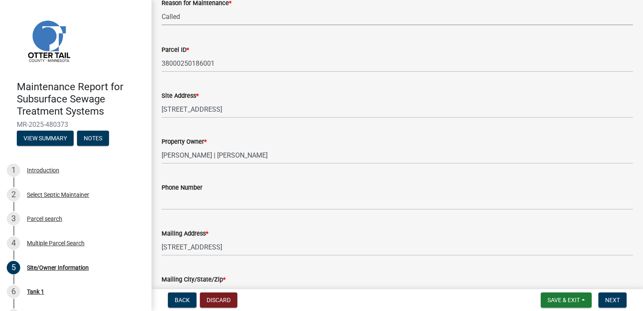
scroll to position [126, 0]
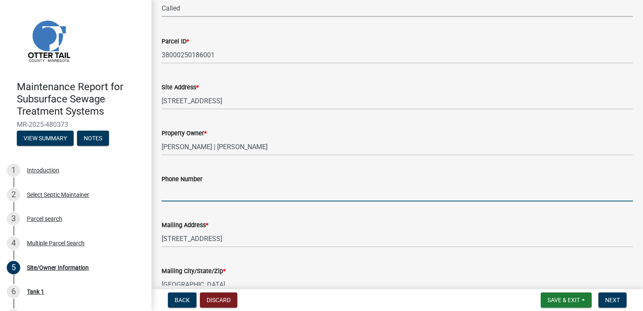
click at [185, 195] on input "Phone Number" at bounding box center [397, 192] width 471 height 17
type input "[PHONE_NUMBER]"
click at [610, 300] on span "Next" at bounding box center [612, 299] width 15 height 7
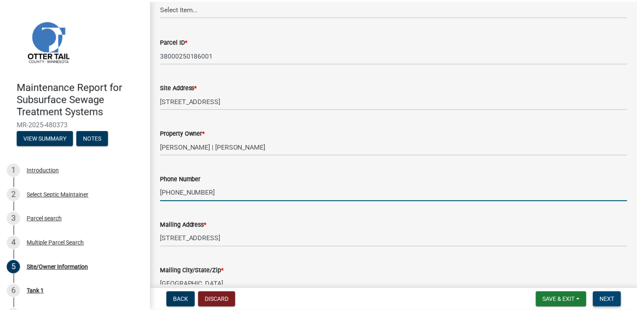
scroll to position [0, 0]
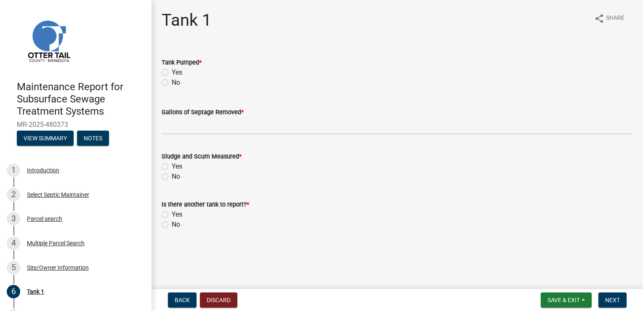
click at [172, 69] on label "Yes" at bounding box center [177, 72] width 11 height 10
click at [172, 69] on input "Yes" at bounding box center [174, 69] width 5 height 5
radio input "true"
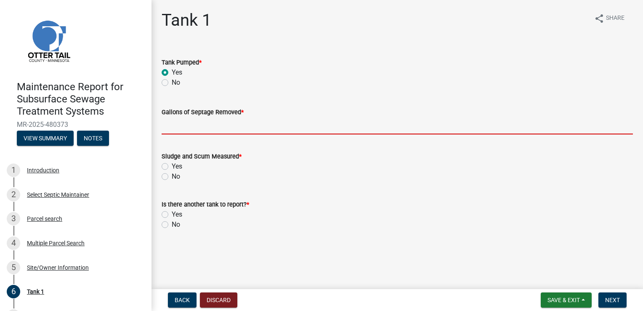
click at [178, 125] on input "Gallons of Septage Removed *" at bounding box center [397, 125] width 471 height 17
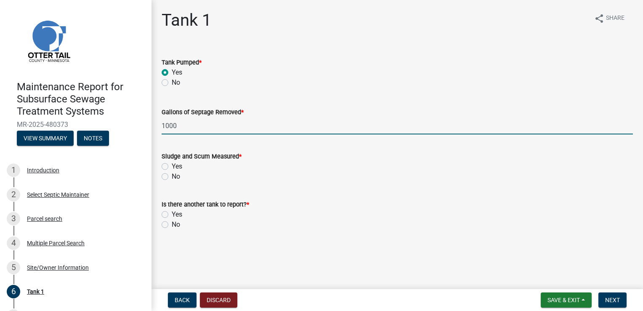
type input "1000"
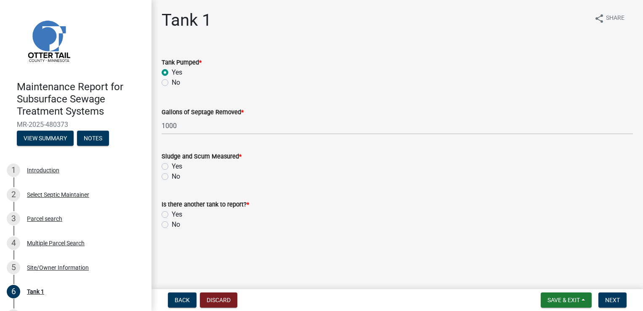
click at [172, 166] on label "Yes" at bounding box center [177, 166] width 11 height 10
click at [172, 166] on input "Yes" at bounding box center [174, 163] width 5 height 5
radio input "true"
click at [172, 222] on label "No" at bounding box center [176, 224] width 8 height 10
click at [172, 222] on input "No" at bounding box center [174, 221] width 5 height 5
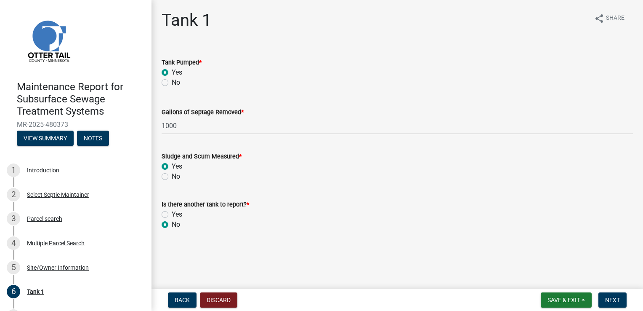
radio input "true"
click at [616, 301] on span "Next" at bounding box center [612, 299] width 15 height 7
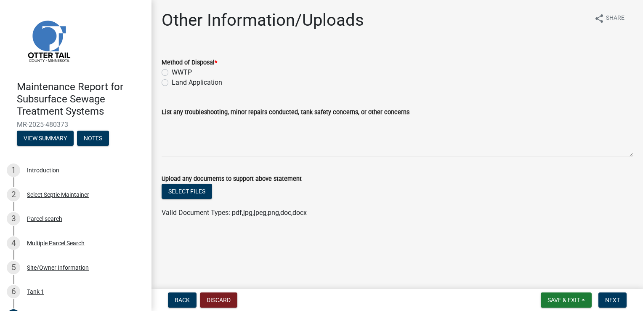
click at [172, 83] on label "Land Application" at bounding box center [197, 82] width 50 height 10
click at [172, 83] on input "Land Application" at bounding box center [174, 79] width 5 height 5
radio input "true"
click at [613, 297] on span "Next" at bounding box center [612, 299] width 15 height 7
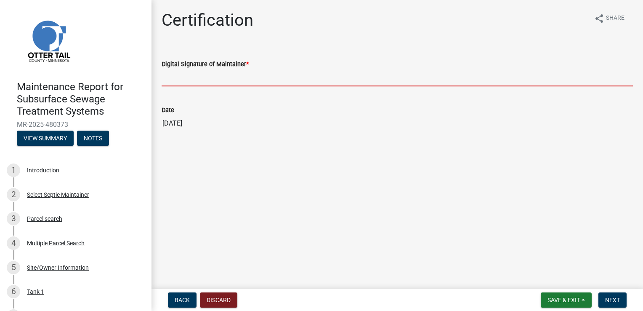
click at [185, 81] on input "Digital Signature of Maintainer *" at bounding box center [397, 77] width 471 height 17
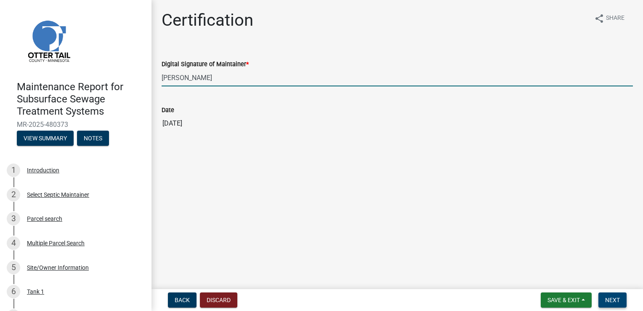
type input "[PERSON_NAME]"
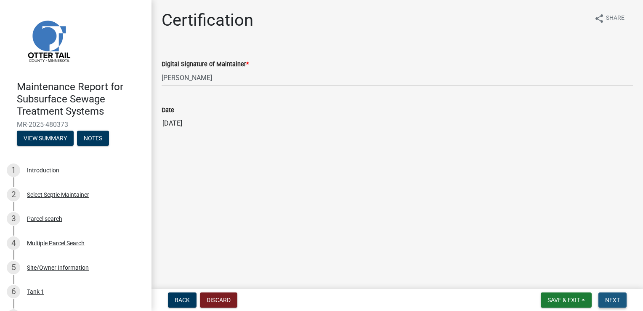
click at [615, 300] on span "Next" at bounding box center [612, 299] width 15 height 7
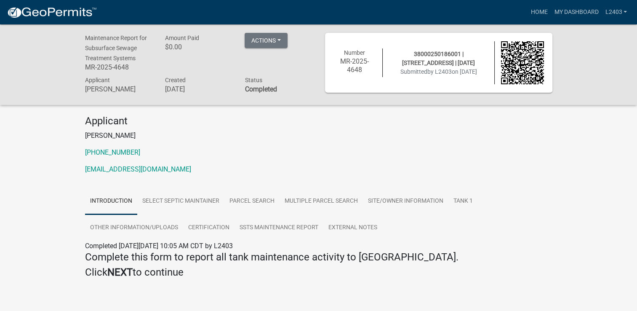
click at [404, 138] on p "[PERSON_NAME]" at bounding box center [318, 135] width 467 height 10
click at [535, 9] on link "Home" at bounding box center [539, 12] width 24 height 16
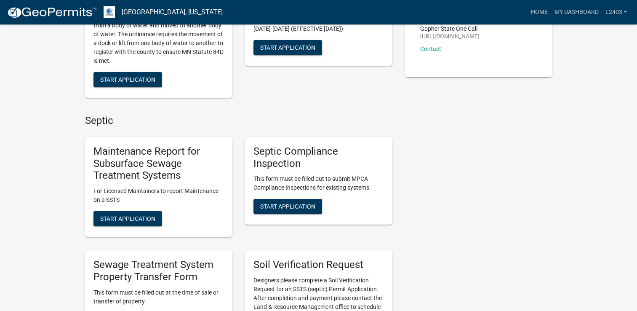
scroll to position [168, 0]
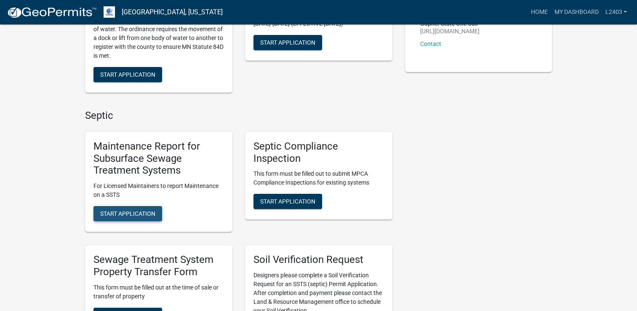
click at [130, 211] on span "Start Application" at bounding box center [127, 213] width 55 height 7
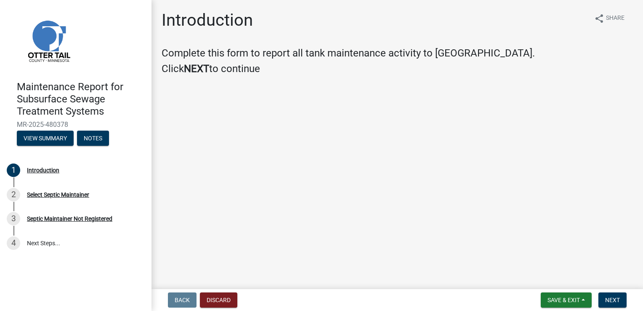
click at [618, 308] on nav "Back Discard Save & Exit Save Save & Exit Next" at bounding box center [397, 300] width 492 height 22
click at [617, 304] on button "Next" at bounding box center [612, 299] width 28 height 15
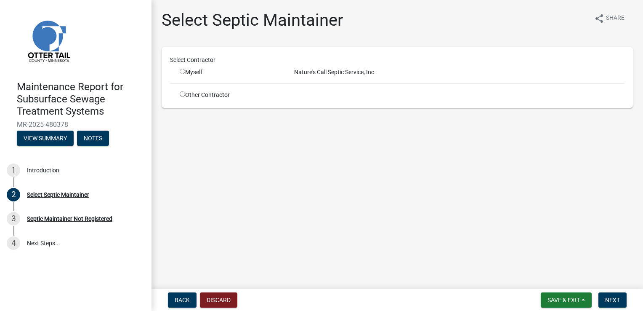
click at [180, 71] on input "radio" at bounding box center [182, 71] width 5 height 5
radio input "true"
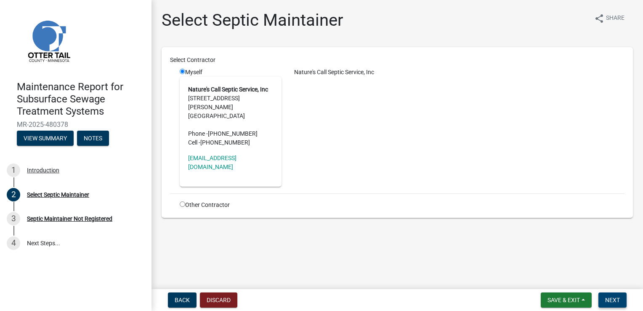
click at [613, 298] on span "Next" at bounding box center [612, 299] width 15 height 7
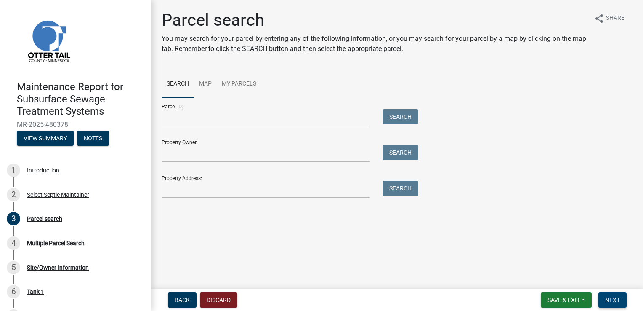
click at [614, 299] on span "Next" at bounding box center [612, 299] width 15 height 7
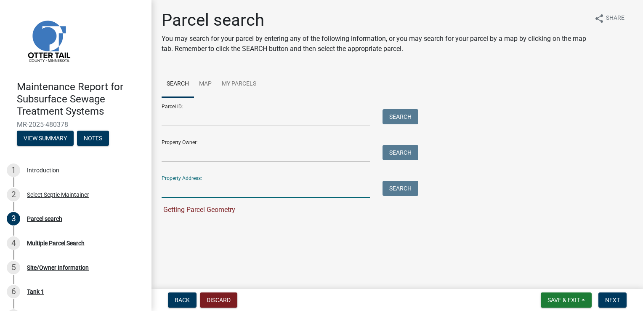
click at [180, 188] on input "Property Address:" at bounding box center [266, 189] width 208 height 17
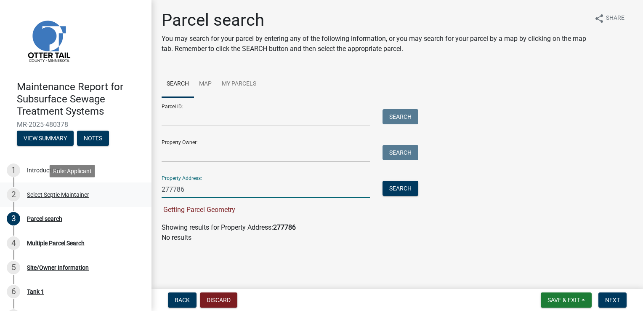
drag, startPoint x: 193, startPoint y: 187, endPoint x: 96, endPoint y: 187, distance: 96.8
click at [96, 187] on div "Maintenance Report for Subsurface Sewage Treatment Systems MR-2025-480378 View …" at bounding box center [321, 155] width 643 height 311
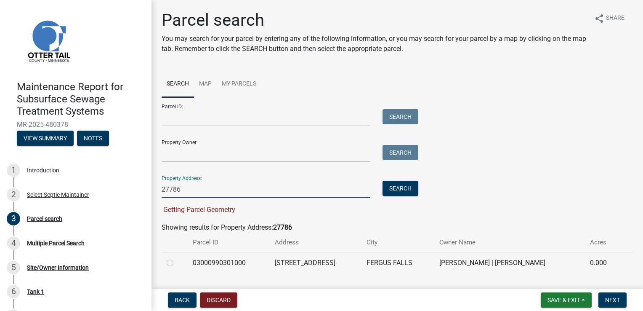
type input "27786"
click at [177, 258] on label at bounding box center [177, 258] width 0 height 0
click at [177, 263] on input "radio" at bounding box center [179, 260] width 5 height 5
radio input "true"
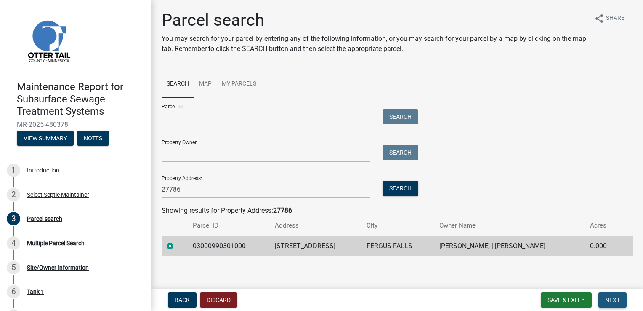
click at [602, 298] on button "Next" at bounding box center [612, 299] width 28 height 15
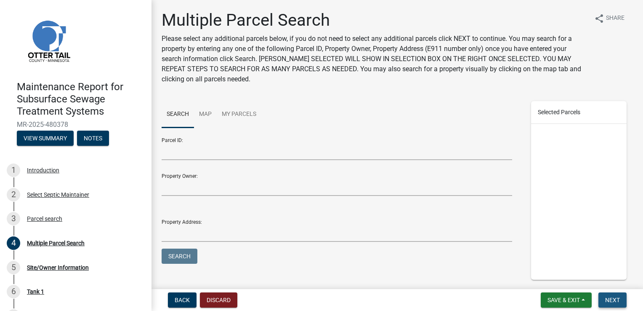
click at [617, 303] on button "Next" at bounding box center [612, 299] width 28 height 15
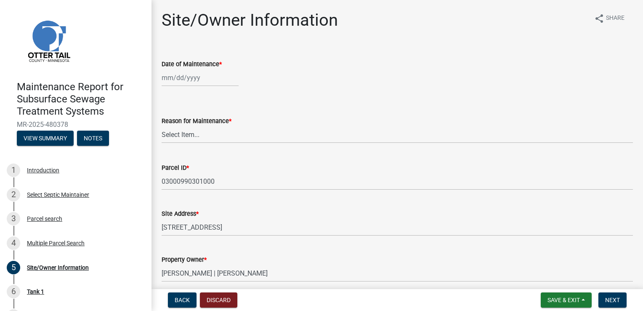
click at [187, 78] on div at bounding box center [200, 77] width 77 height 17
select select "9"
select select "2025"
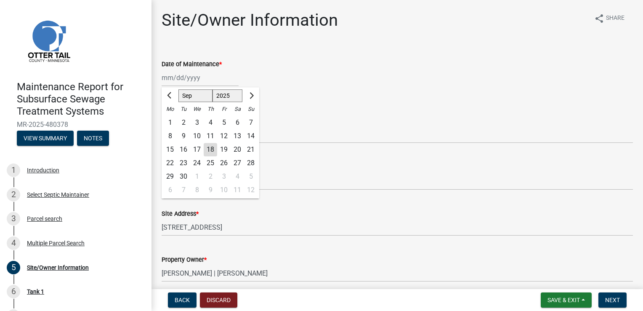
click at [196, 148] on div "17" at bounding box center [196, 149] width 13 height 13
type input "[DATE]"
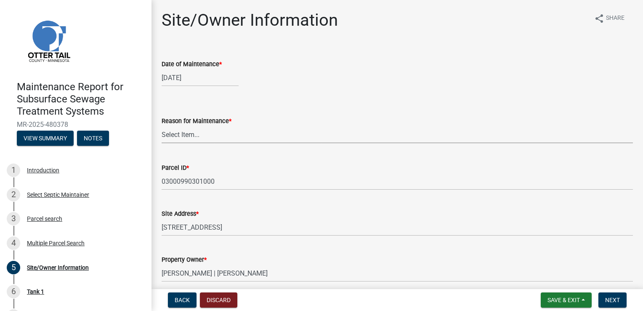
click at [181, 136] on select "Select Item... Called Routine Other" at bounding box center [397, 134] width 471 height 17
click at [162, 126] on select "Select Item... Called Routine Other" at bounding box center [397, 134] width 471 height 17
select select "3ac72b63-7b21-42e4-8192-806faae7a4f1"
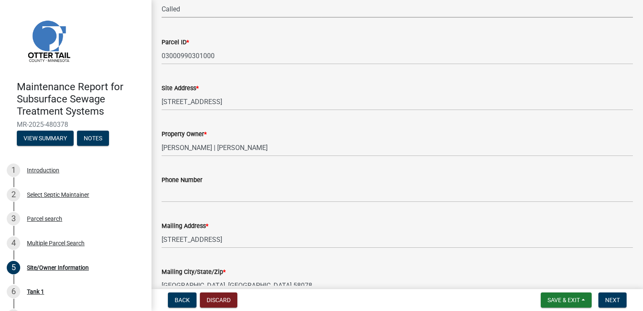
scroll to position [126, 0]
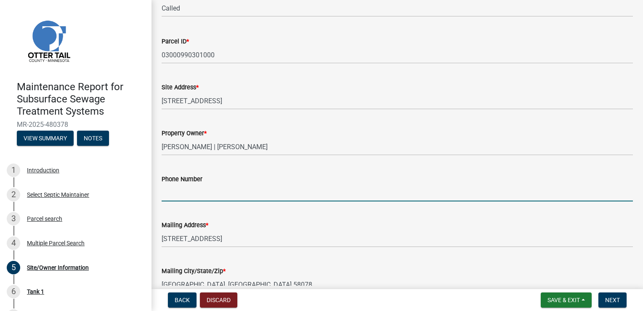
click at [181, 194] on input "Phone Number" at bounding box center [397, 192] width 471 height 17
type input "[PHONE_NUMBER]"
click at [613, 295] on button "Next" at bounding box center [612, 299] width 28 height 15
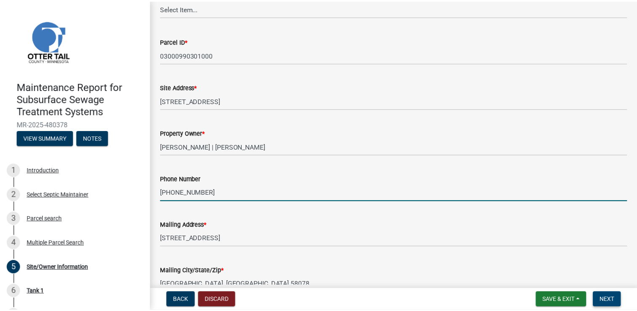
scroll to position [0, 0]
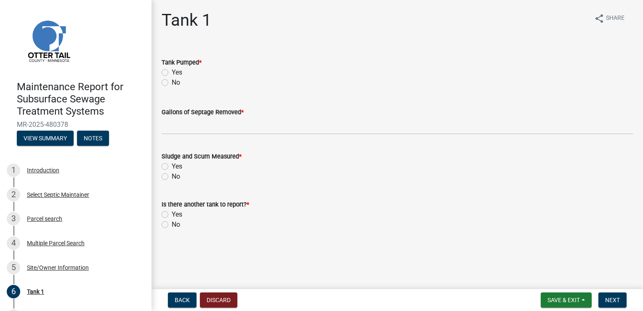
click at [172, 72] on label "Yes" at bounding box center [177, 72] width 11 height 10
click at [172, 72] on input "Yes" at bounding box center [174, 69] width 5 height 5
radio input "true"
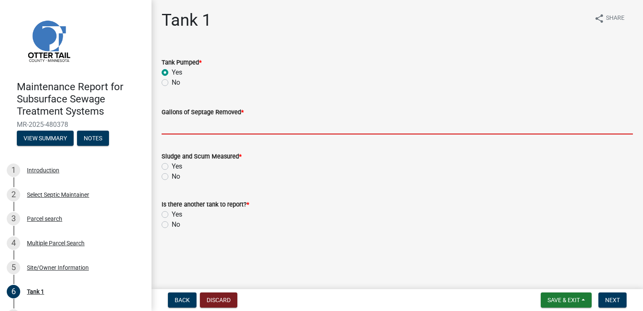
click at [175, 121] on input "Gallons of Septage Removed *" at bounding box center [397, 125] width 471 height 17
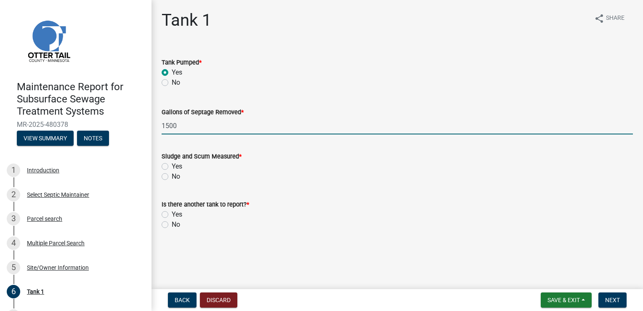
type input "1500"
click at [172, 167] on label "Yes" at bounding box center [177, 166] width 11 height 10
click at [172, 167] on input "Yes" at bounding box center [174, 163] width 5 height 5
radio input "true"
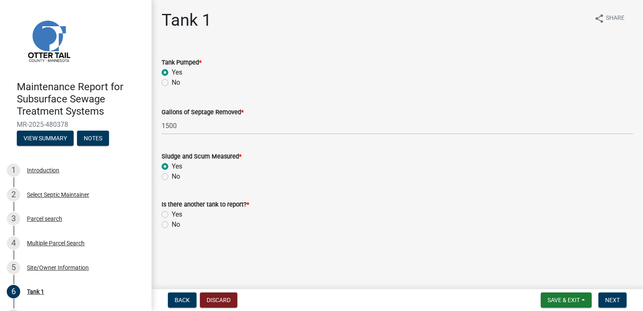
click at [172, 226] on label "No" at bounding box center [176, 224] width 8 height 10
click at [172, 225] on input "No" at bounding box center [174, 221] width 5 height 5
radio input "true"
click at [611, 299] on span "Next" at bounding box center [612, 299] width 15 height 7
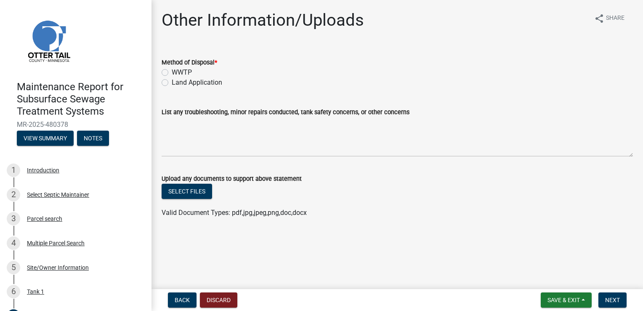
click at [172, 82] on label "Land Application" at bounding box center [197, 82] width 50 height 10
click at [172, 82] on input "Land Application" at bounding box center [174, 79] width 5 height 5
radio input "true"
drag, startPoint x: 605, startPoint y: 297, endPoint x: 579, endPoint y: 262, distance: 43.6
click at [606, 295] on button "Next" at bounding box center [612, 299] width 28 height 15
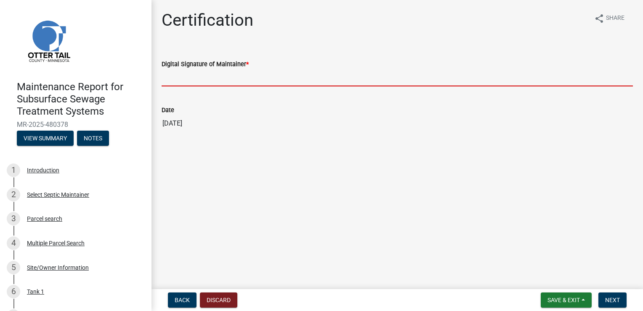
click at [191, 74] on input "Digital Signature of Maintainer *" at bounding box center [397, 77] width 471 height 17
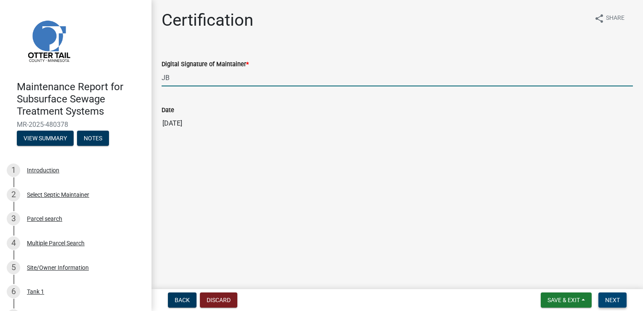
type input "JB"
click at [614, 296] on span "Next" at bounding box center [612, 299] width 15 height 7
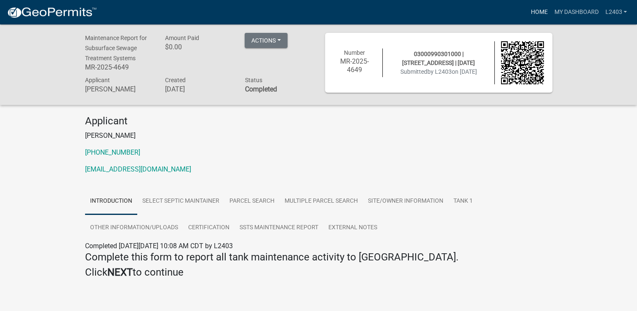
click at [540, 12] on link "Home" at bounding box center [539, 12] width 24 height 16
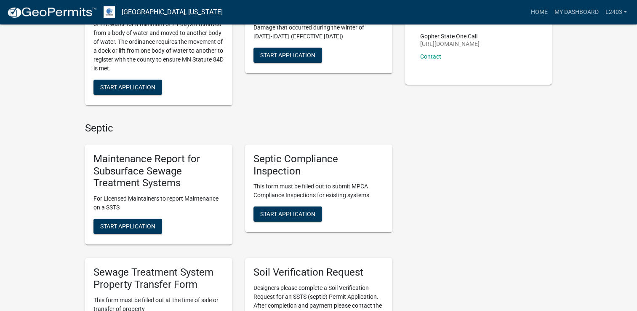
scroll to position [168, 0]
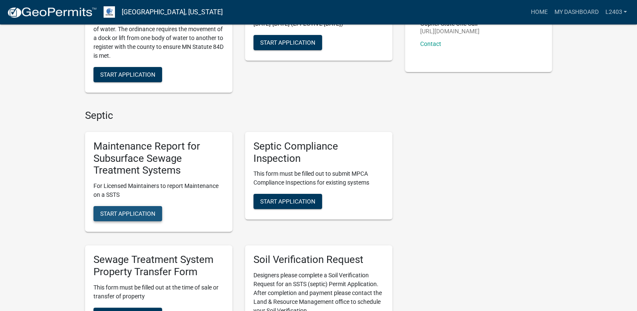
click at [130, 211] on span "Start Application" at bounding box center [127, 213] width 55 height 7
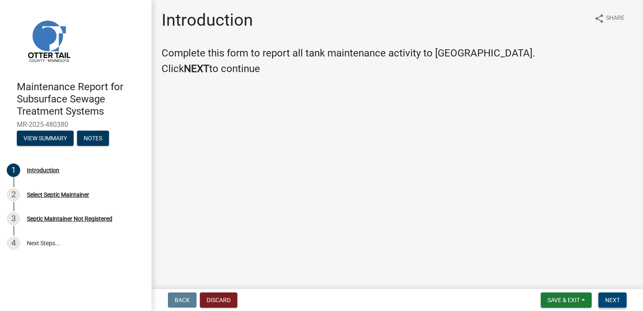
click at [606, 297] on span "Next" at bounding box center [612, 299] width 15 height 7
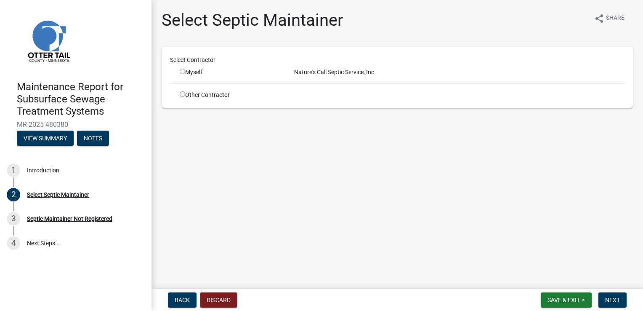
click at [184, 70] on input "radio" at bounding box center [182, 71] width 5 height 5
radio input "true"
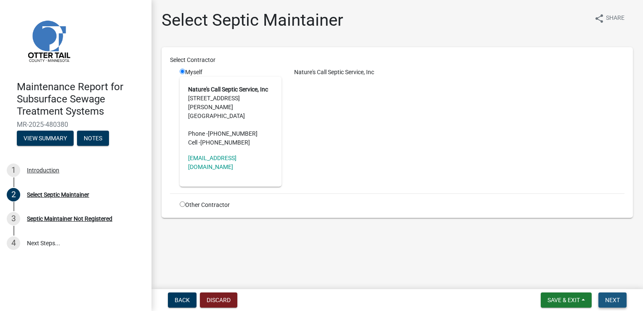
click at [619, 300] on span "Next" at bounding box center [612, 299] width 15 height 7
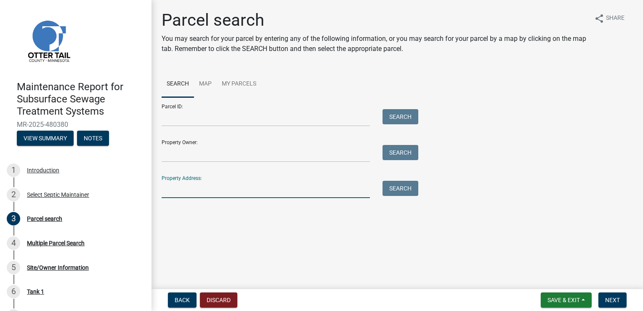
click at [176, 183] on input "Property Address:" at bounding box center [266, 189] width 208 height 17
type input "23256"
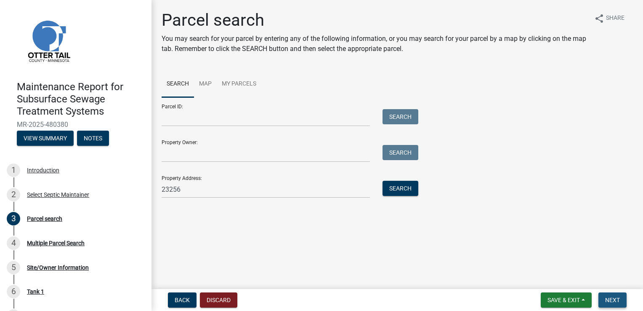
click at [611, 292] on button "Next" at bounding box center [612, 299] width 28 height 15
click at [387, 189] on button "Search" at bounding box center [401, 188] width 36 height 15
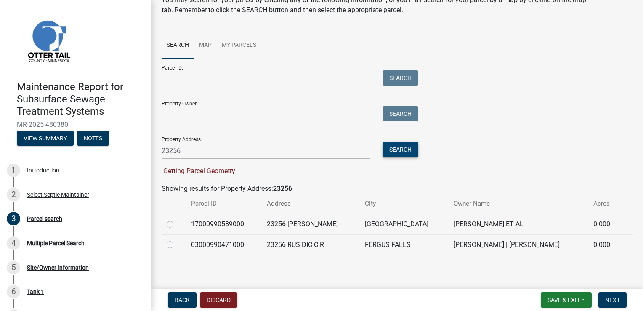
scroll to position [40, 0]
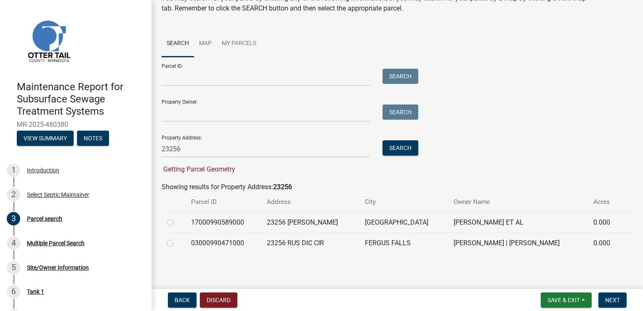
drag, startPoint x: 170, startPoint y: 238, endPoint x: 182, endPoint y: 239, distance: 12.2
click at [170, 239] on div at bounding box center [174, 243] width 14 height 10
click at [177, 238] on label at bounding box center [177, 238] width 0 height 0
click at [177, 243] on input "radio" at bounding box center [179, 240] width 5 height 5
radio input "true"
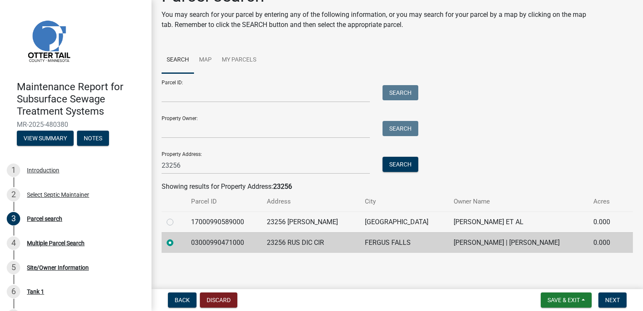
scroll to position [24, 0]
click at [606, 299] on span "Next" at bounding box center [612, 299] width 15 height 7
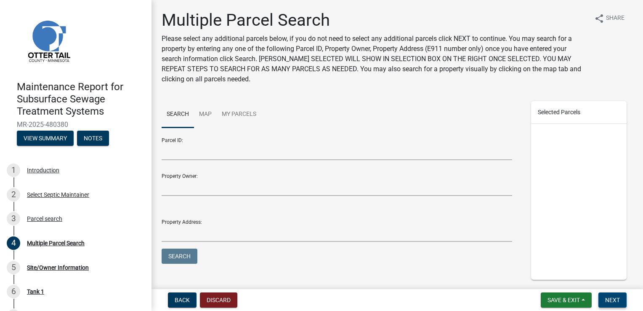
click at [609, 294] on button "Next" at bounding box center [612, 299] width 28 height 15
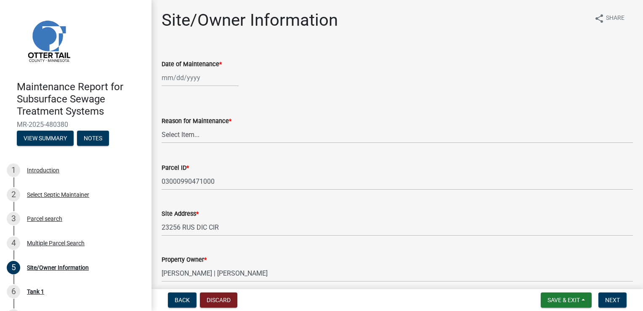
click at [184, 78] on div at bounding box center [200, 77] width 77 height 17
select select "9"
select select "2025"
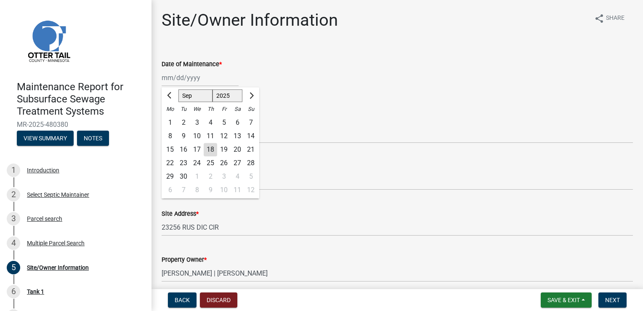
click at [194, 151] on div "17" at bounding box center [196, 149] width 13 height 13
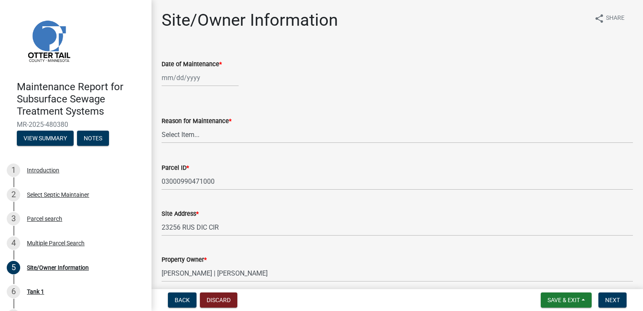
type input "[DATE]"
click at [173, 131] on select "Select Item... Called Routine Other" at bounding box center [397, 134] width 471 height 17
click at [162, 126] on select "Select Item... Called Routine Other" at bounding box center [397, 134] width 471 height 17
select select "3ac72b63-7b21-42e4-8192-806faae7a4f1"
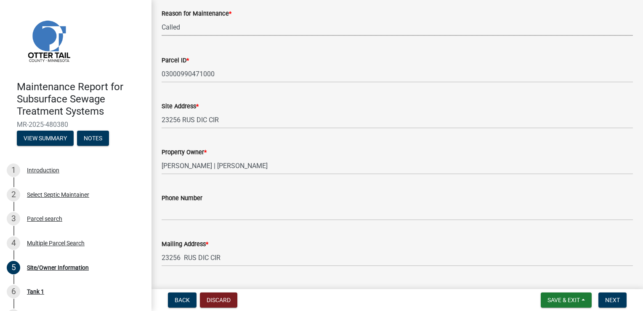
scroll to position [126, 0]
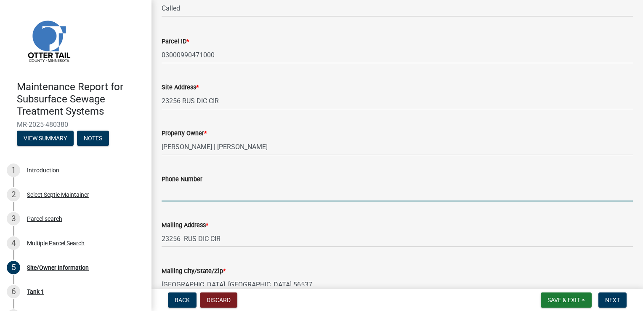
click at [175, 191] on input "Phone Number" at bounding box center [397, 192] width 471 height 17
type input "[PHONE_NUMBER]"
click at [614, 301] on span "Next" at bounding box center [612, 299] width 15 height 7
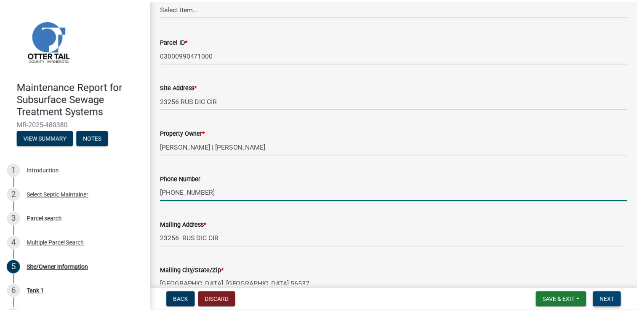
scroll to position [0, 0]
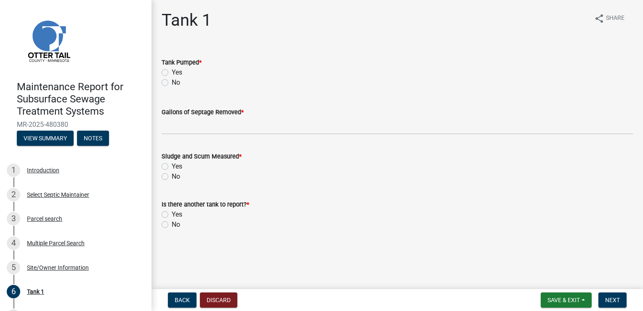
click at [172, 70] on label "Yes" at bounding box center [177, 72] width 11 height 10
click at [172, 70] on input "Yes" at bounding box center [174, 69] width 5 height 5
radio input "true"
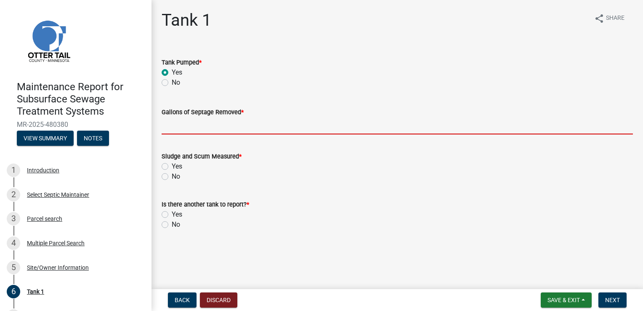
click at [174, 127] on input "Gallons of Septage Removed *" at bounding box center [397, 125] width 471 height 17
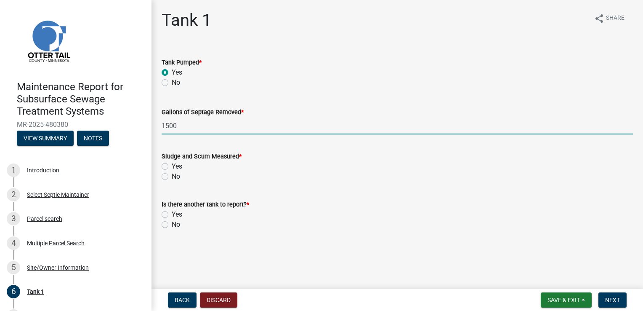
type input "1500"
click at [172, 165] on label "Yes" at bounding box center [177, 166] width 11 height 10
click at [172, 165] on input "Yes" at bounding box center [174, 163] width 5 height 5
radio input "true"
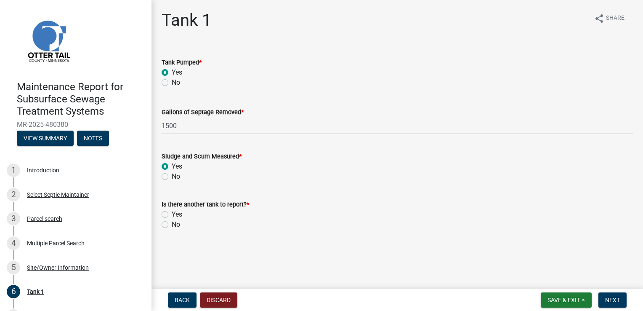
click at [172, 223] on label "No" at bounding box center [176, 224] width 8 height 10
click at [172, 223] on input "No" at bounding box center [174, 221] width 5 height 5
radio input "true"
click at [618, 299] on span "Next" at bounding box center [612, 299] width 15 height 7
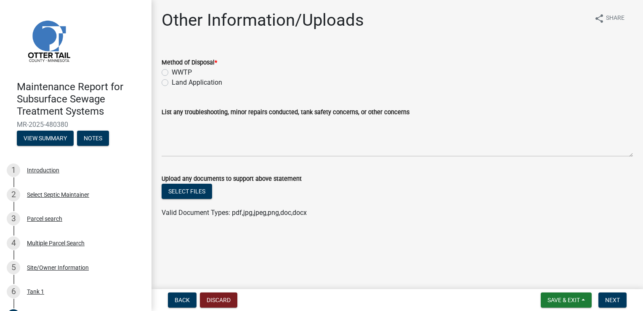
click at [192, 81] on label "Land Application" at bounding box center [197, 82] width 50 height 10
click at [177, 81] on input "Land Application" at bounding box center [174, 79] width 5 height 5
radio input "true"
click at [610, 299] on span "Next" at bounding box center [612, 299] width 15 height 7
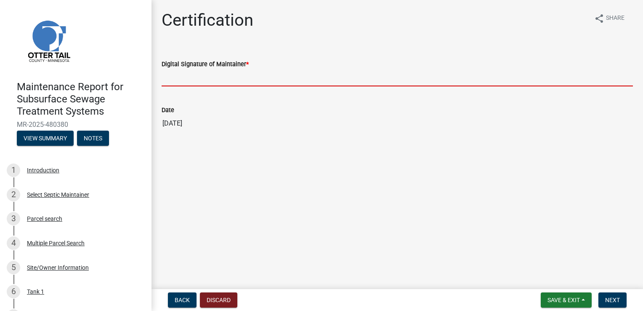
click at [199, 77] on input "Digital Signature of Maintainer *" at bounding box center [397, 77] width 471 height 17
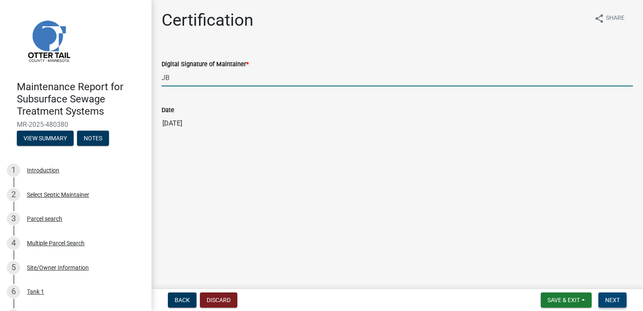
type input "JB"
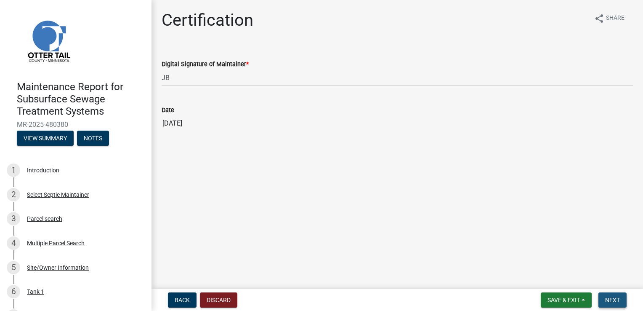
click at [620, 302] on button "Next" at bounding box center [612, 299] width 28 height 15
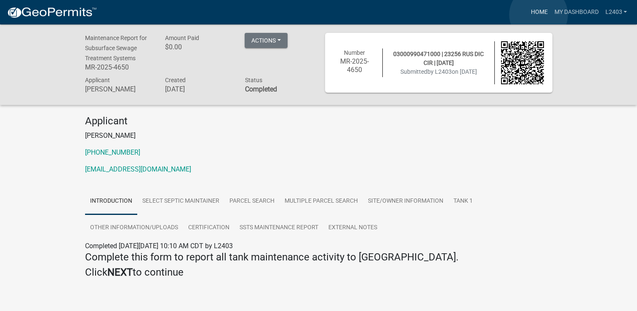
click at [538, 15] on link "Home" at bounding box center [539, 12] width 24 height 16
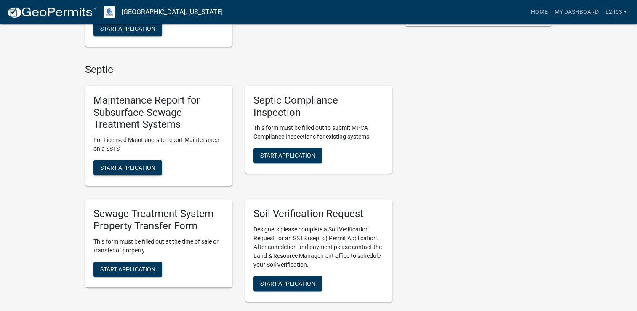
scroll to position [210, 0]
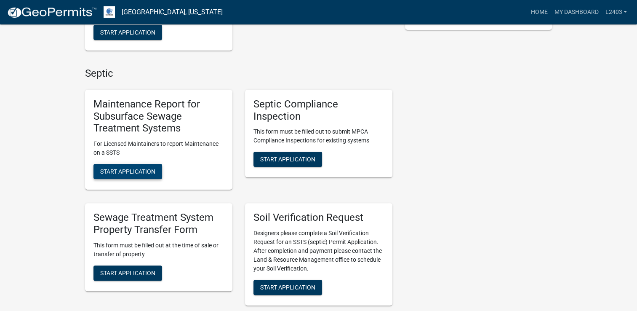
click at [130, 176] on button "Start Application" at bounding box center [127, 171] width 69 height 15
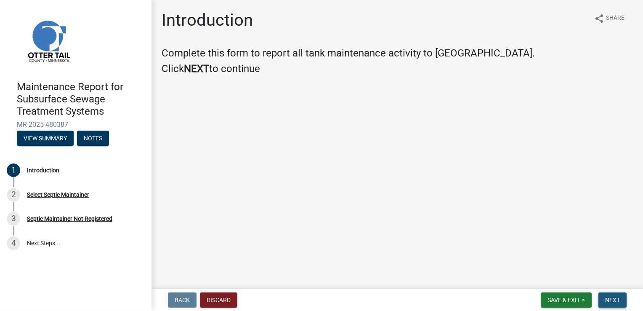
click at [612, 296] on span "Next" at bounding box center [612, 299] width 15 height 7
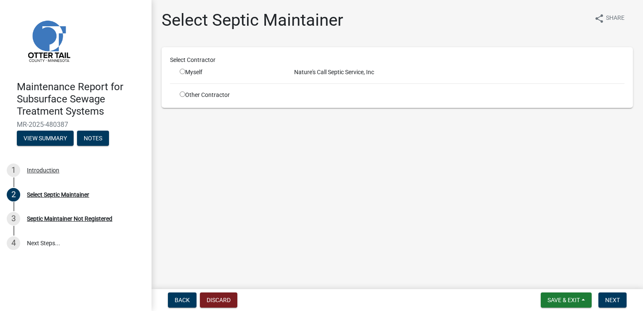
click at [181, 72] on input "radio" at bounding box center [182, 71] width 5 height 5
radio input "true"
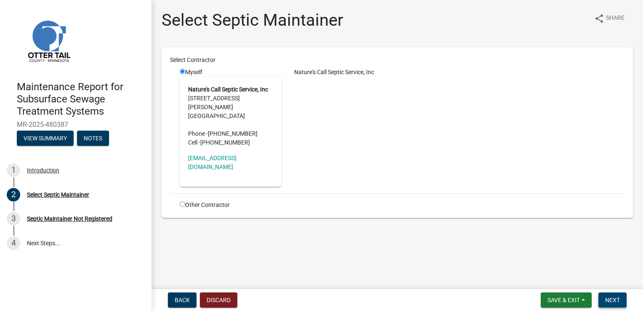
click at [613, 295] on button "Next" at bounding box center [612, 299] width 28 height 15
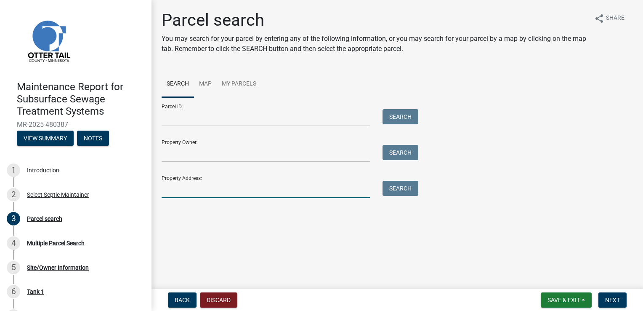
click at [168, 187] on input "Property Address:" at bounding box center [266, 189] width 208 height 17
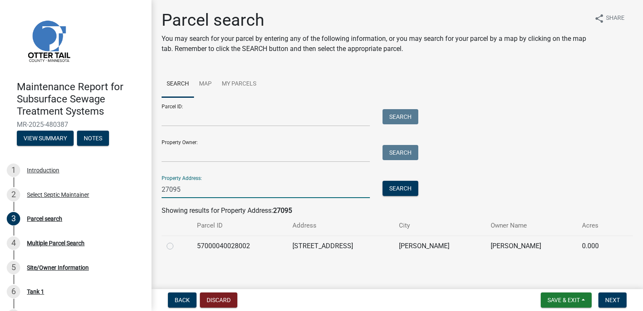
type input "27095"
click at [177, 241] on label at bounding box center [177, 241] width 0 height 0
click at [177, 246] on input "radio" at bounding box center [179, 243] width 5 height 5
radio input "true"
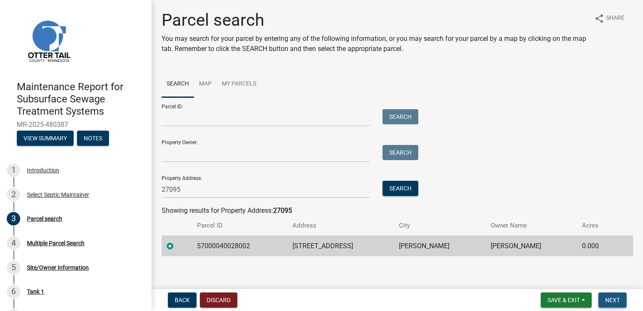
click at [614, 301] on span "Next" at bounding box center [612, 299] width 15 height 7
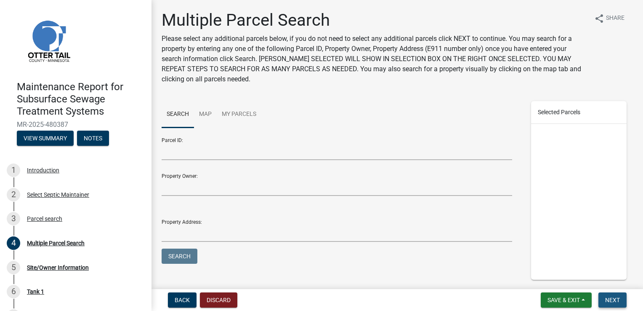
drag, startPoint x: 614, startPoint y: 300, endPoint x: 611, endPoint y: 290, distance: 9.9
click at [614, 299] on span "Next" at bounding box center [612, 299] width 15 height 7
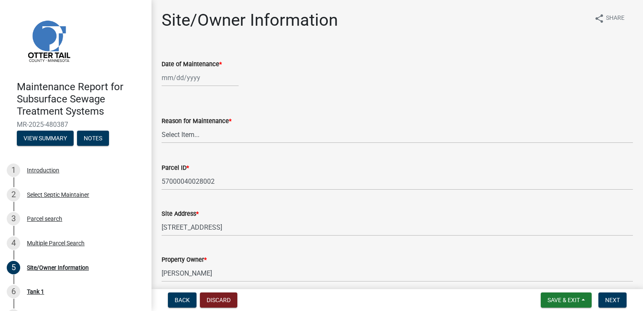
select select "9"
select select "2025"
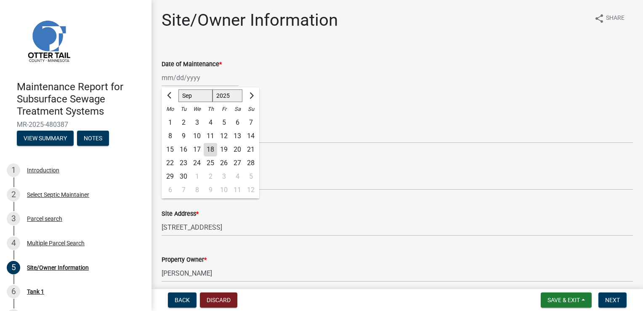
click at [178, 82] on div "[PERSON_NAME] Feb Mar Apr [PERSON_NAME][DATE] Oct Nov [DATE] 1526 1527 1528 152…" at bounding box center [200, 77] width 77 height 17
click at [195, 149] on div "17" at bounding box center [196, 149] width 13 height 13
type input "[DATE]"
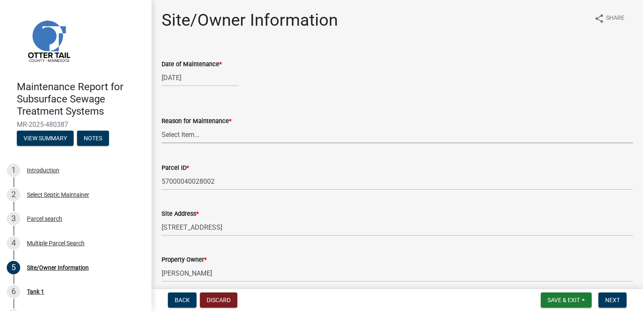
click at [178, 133] on select "Select Item... Called Routine Other" at bounding box center [397, 134] width 471 height 17
click at [162, 126] on select "Select Item... Called Routine Other" at bounding box center [397, 134] width 471 height 17
select select "3ac72b63-7b21-42e4-8192-806faae7a4f1"
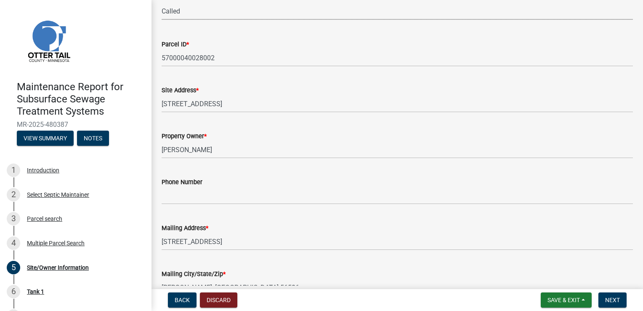
scroll to position [126, 0]
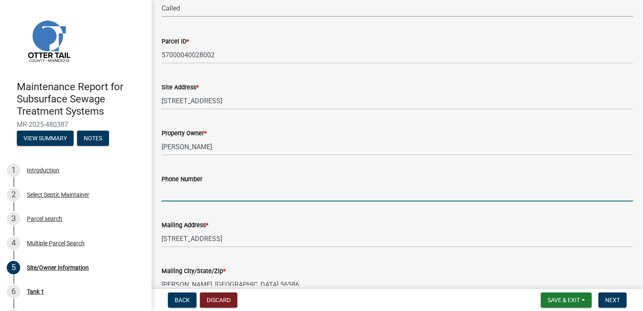
click at [188, 188] on input "Phone Number" at bounding box center [397, 192] width 471 height 17
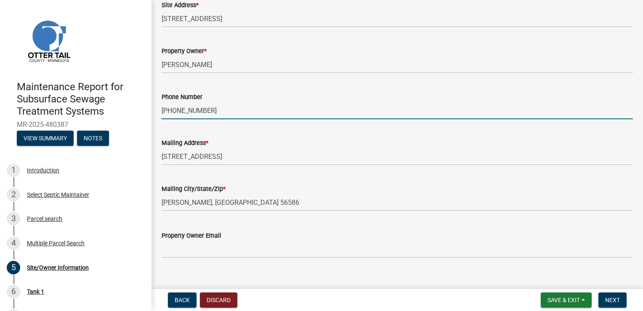
scroll to position [220, 0]
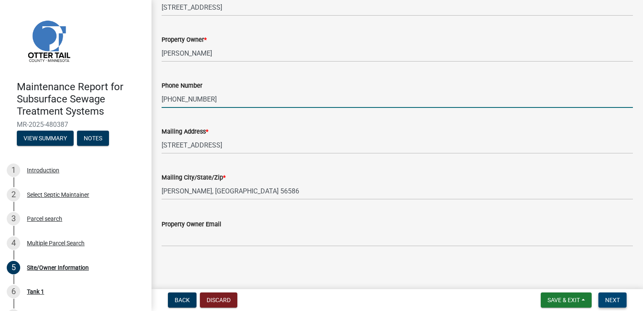
type input "[PHONE_NUMBER]"
click at [605, 301] on span "Next" at bounding box center [612, 299] width 15 height 7
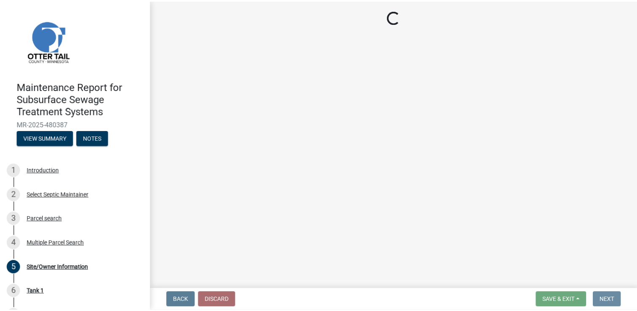
scroll to position [0, 0]
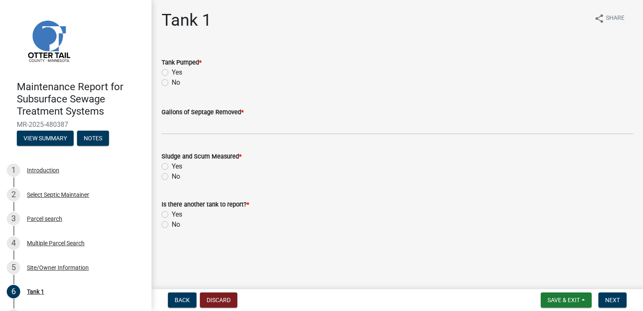
click at [172, 72] on label "Yes" at bounding box center [177, 72] width 11 height 10
click at [172, 72] on input "Yes" at bounding box center [174, 69] width 5 height 5
radio input "true"
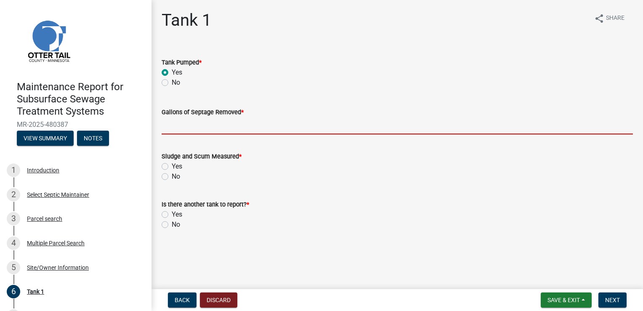
click at [178, 122] on input "Gallons of Septage Removed *" at bounding box center [397, 125] width 471 height 17
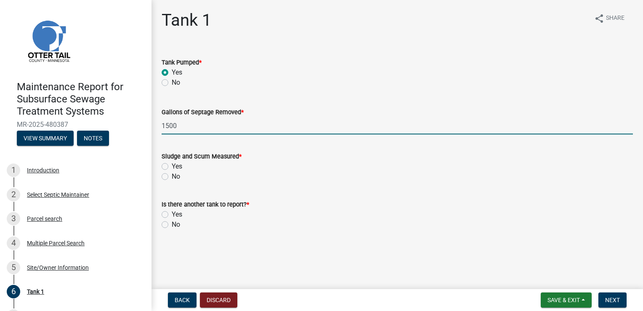
type input "1500"
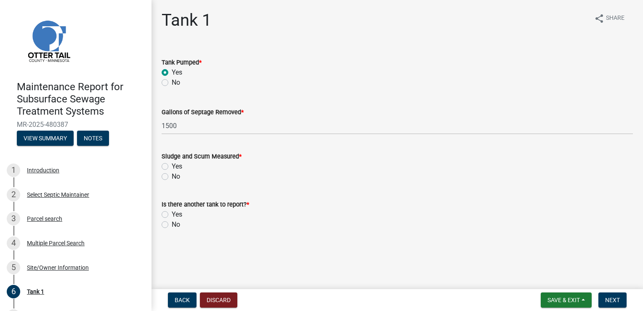
click at [172, 166] on label "Yes" at bounding box center [177, 166] width 11 height 10
click at [172, 166] on input "Yes" at bounding box center [174, 163] width 5 height 5
radio input "true"
click at [172, 223] on label "No" at bounding box center [176, 224] width 8 height 10
click at [172, 223] on input "No" at bounding box center [174, 221] width 5 height 5
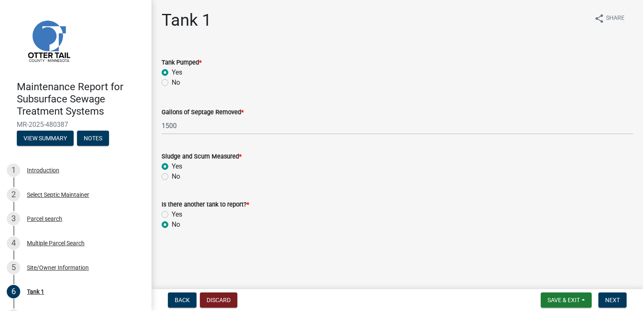
radio input "true"
click at [613, 295] on button "Next" at bounding box center [612, 299] width 28 height 15
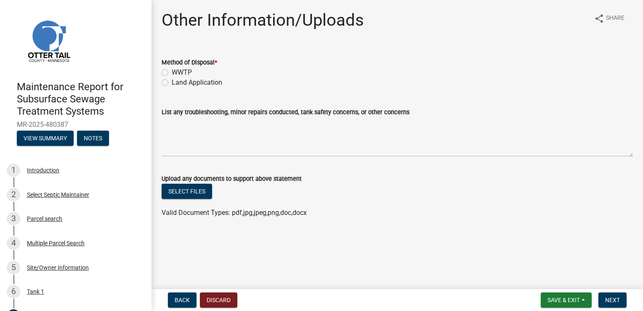
click at [172, 84] on label "Land Application" at bounding box center [197, 82] width 50 height 10
click at [172, 83] on input "Land Application" at bounding box center [174, 79] width 5 height 5
radio input "true"
click at [614, 299] on span "Next" at bounding box center [612, 299] width 15 height 7
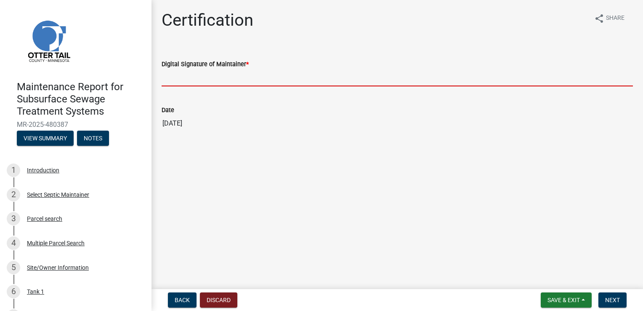
click at [181, 80] on input "Digital Signature of Maintainer *" at bounding box center [397, 77] width 471 height 17
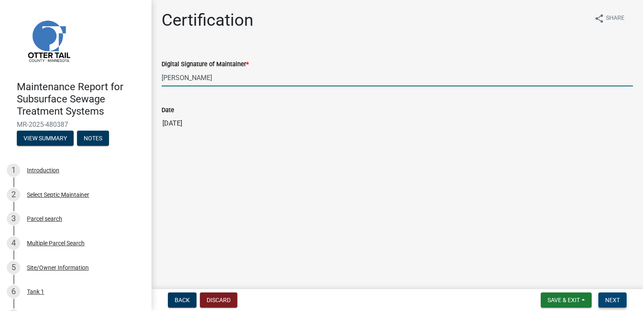
type input "[PERSON_NAME]"
click at [621, 297] on button "Next" at bounding box center [612, 299] width 28 height 15
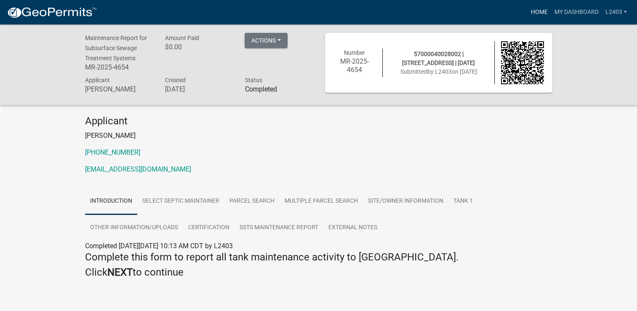
click at [531, 9] on link "Home" at bounding box center [539, 12] width 24 height 16
